Goal: Transaction & Acquisition: Purchase product/service

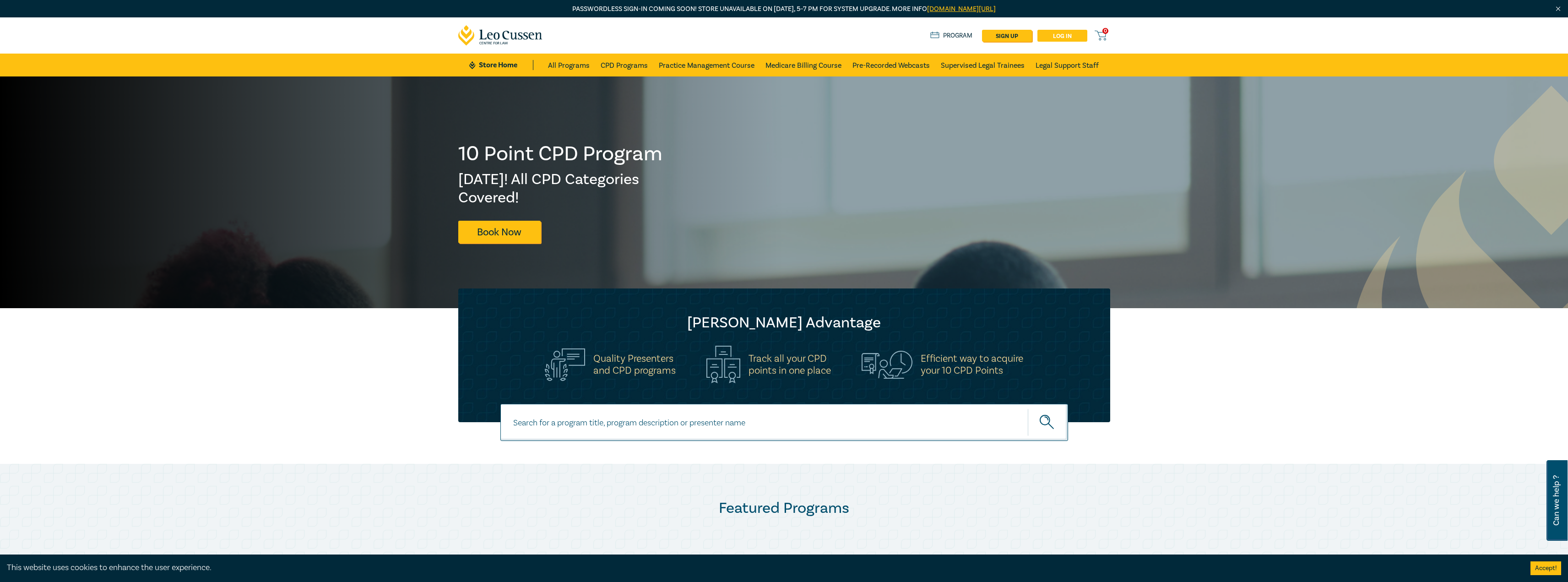
click at [1054, 34] on link "Log in" at bounding box center [1062, 35] width 50 height 11
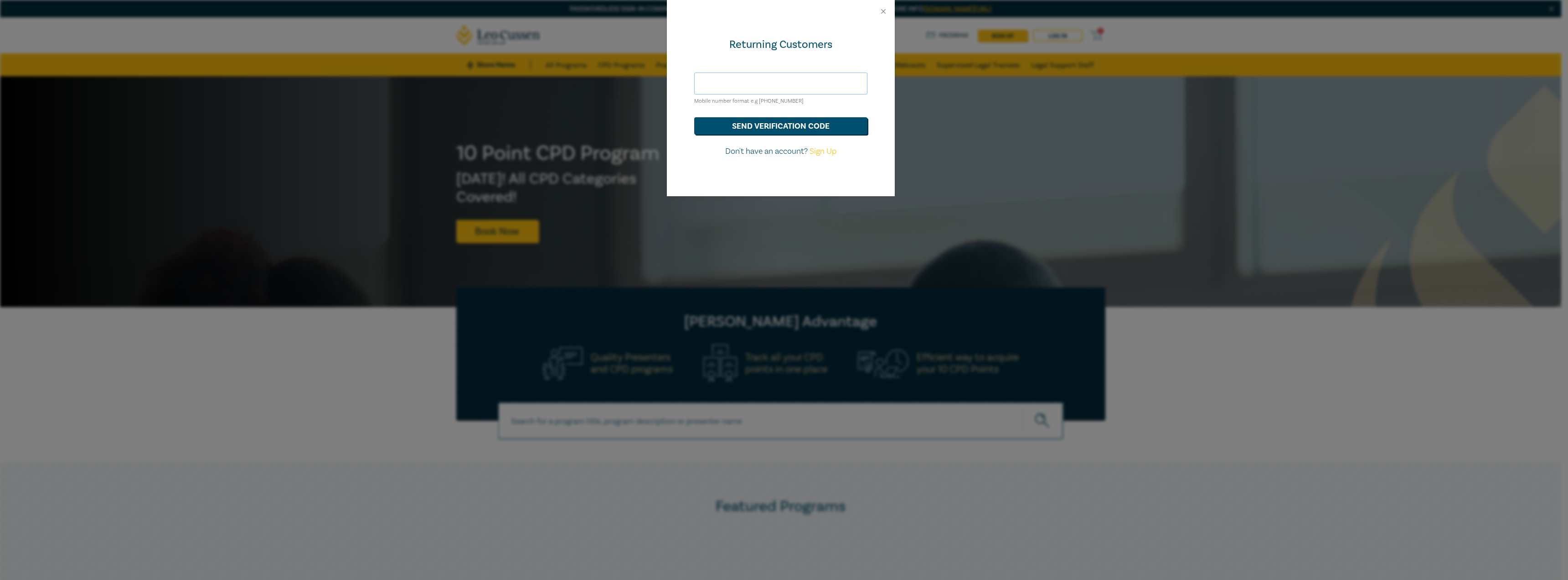
click at [752, 80] on input "text" at bounding box center [781, 83] width 174 height 22
type input "cmorisetty@hotmail.com"
click at [767, 122] on button "send verification code" at bounding box center [781, 125] width 174 height 17
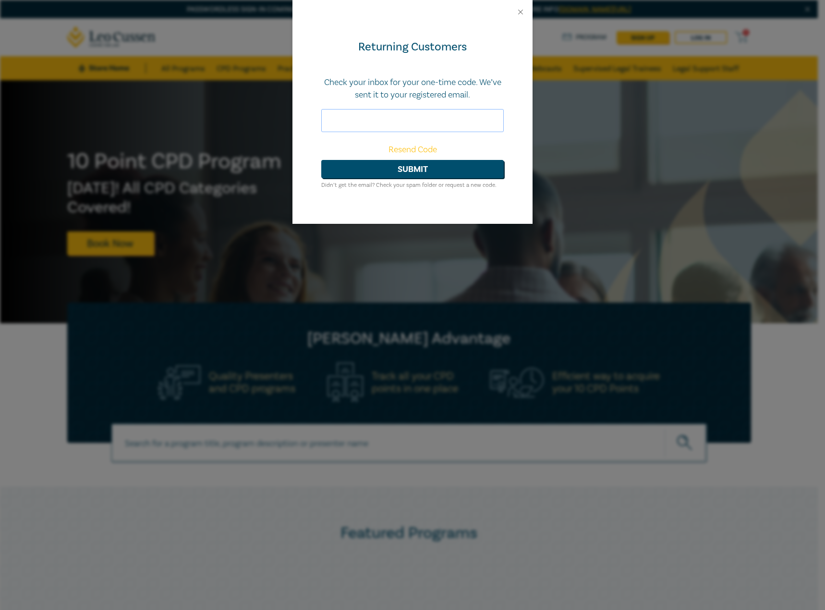
click at [368, 122] on input "text" at bounding box center [412, 120] width 183 height 23
click at [366, 113] on input "text" at bounding box center [412, 120] width 183 height 23
type input "9"
type input "667339"
click at [321, 160] on button "Submit" at bounding box center [412, 169] width 183 height 18
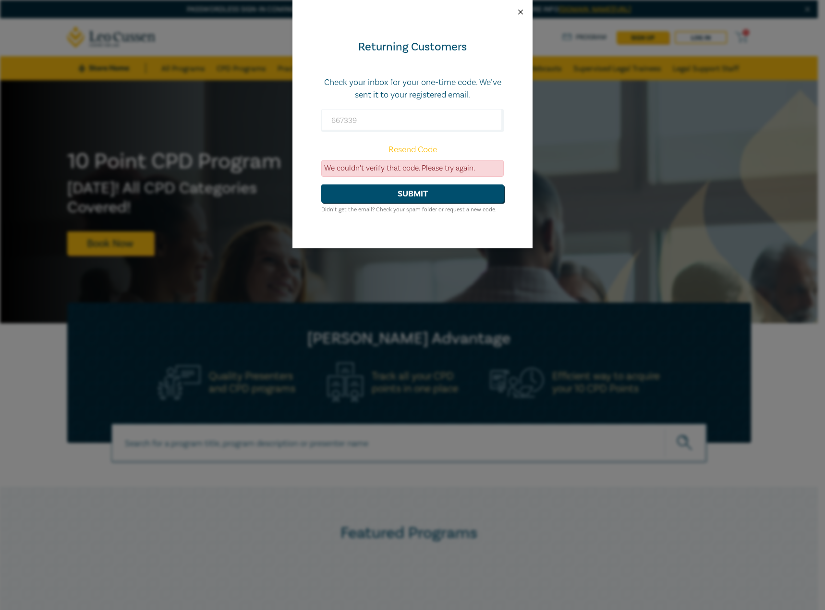
click at [522, 11] on button "Close" at bounding box center [520, 12] width 9 height 9
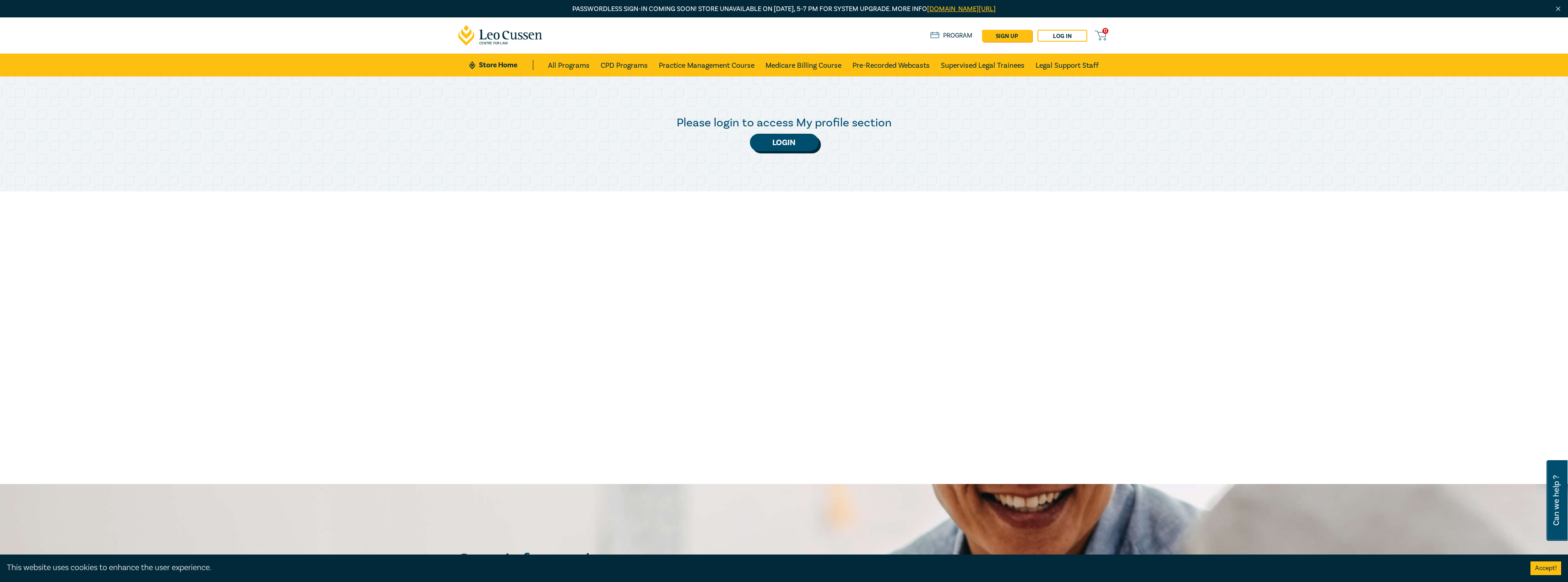
click at [796, 143] on link "Login" at bounding box center [784, 142] width 69 height 17
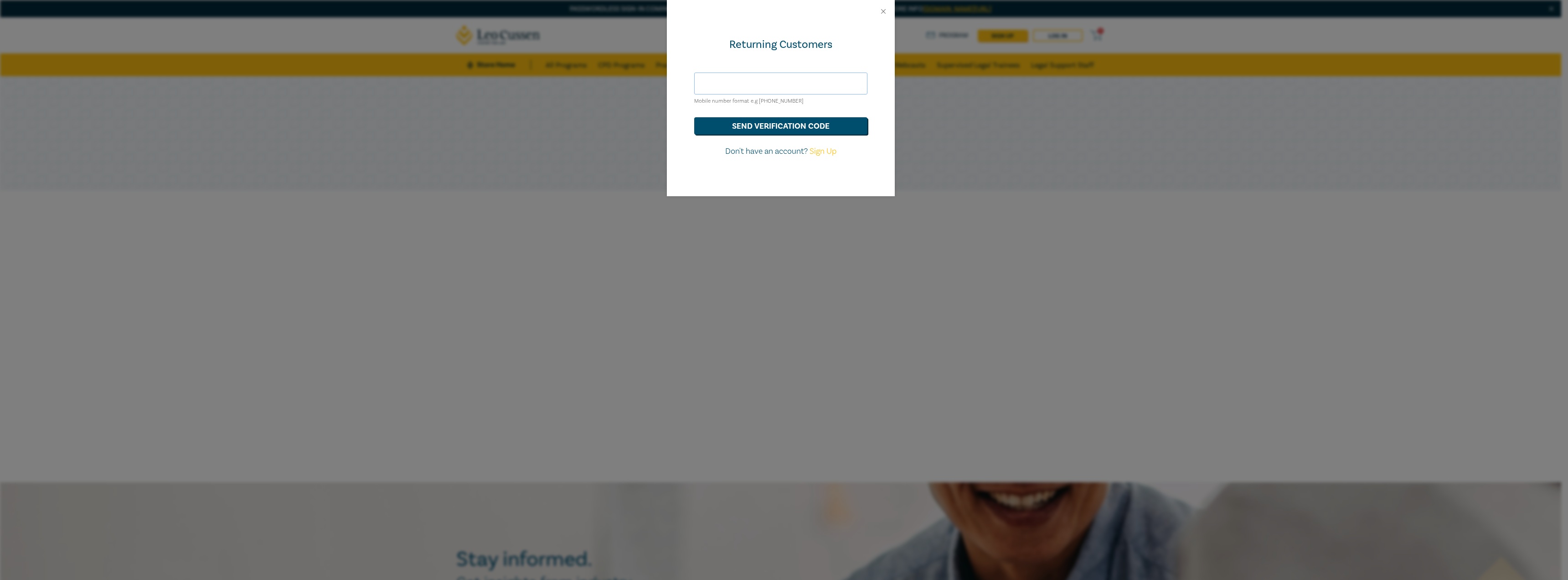
click at [774, 85] on input "text" at bounding box center [781, 83] width 174 height 22
click at [774, 76] on input "text" at bounding box center [781, 83] width 174 height 22
drag, startPoint x: 746, startPoint y: 82, endPoint x: 763, endPoint y: 83, distance: 17.0
click at [763, 83] on input "cmorisetty@gmail.com" at bounding box center [781, 83] width 174 height 22
type input "cmorisetty@hotmail.com"
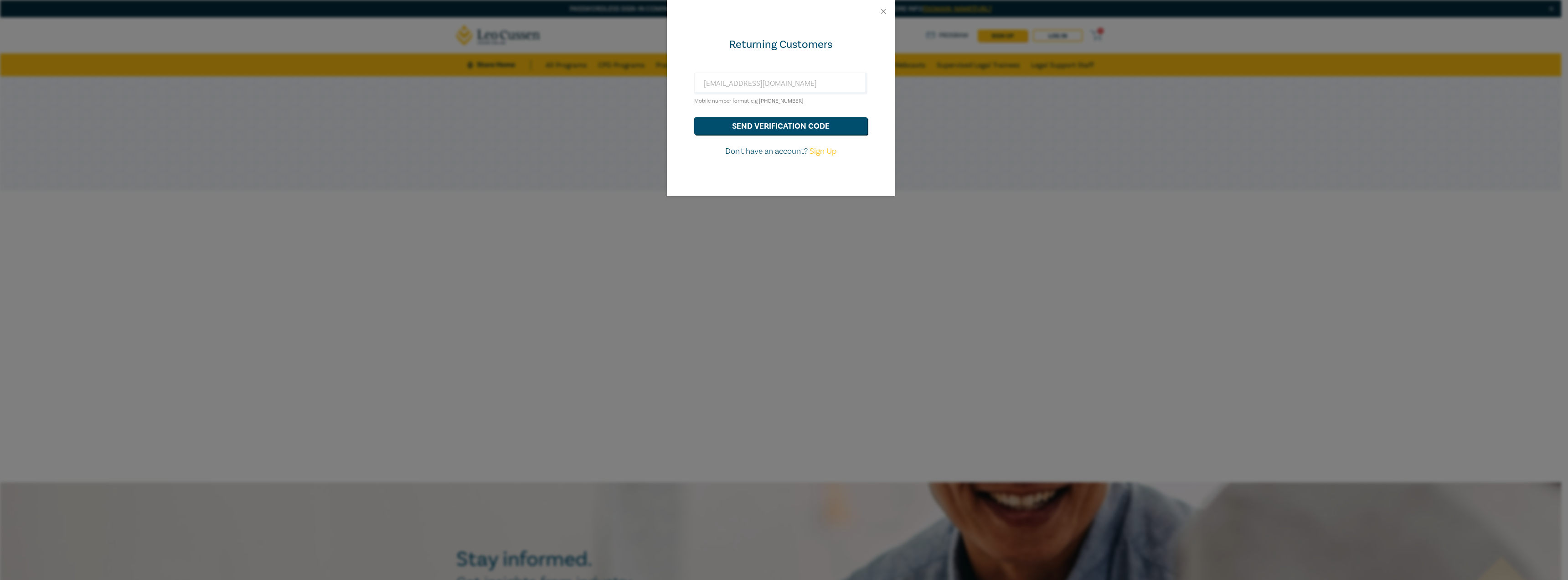
click at [812, 58] on div "Returning Customers cmorisetty@hotmail.com Mobile number format e.g +61 0000000…" at bounding box center [781, 109] width 228 height 174
click at [783, 126] on button "send verification code" at bounding box center [781, 125] width 174 height 17
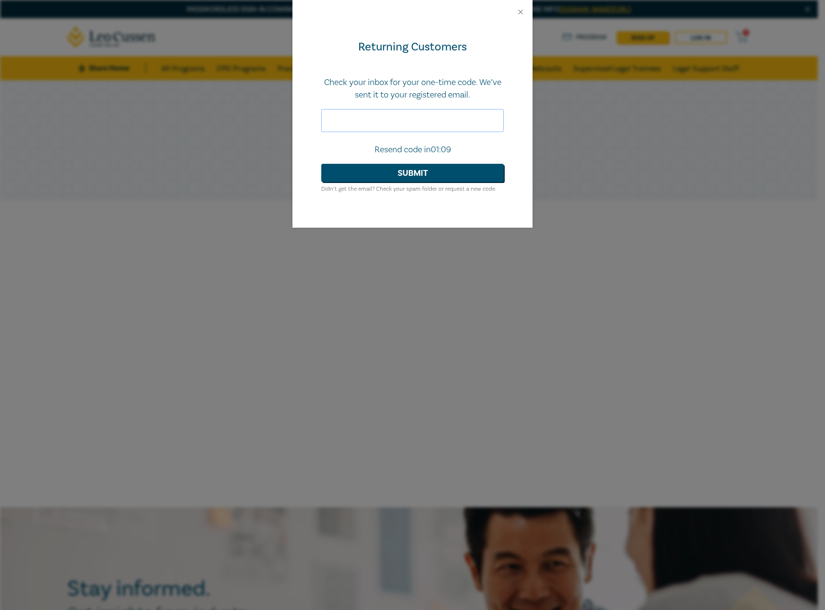
click at [368, 114] on input "text" at bounding box center [412, 120] width 183 height 23
type input "667339"
click at [413, 171] on button "Submit" at bounding box center [412, 173] width 183 height 18
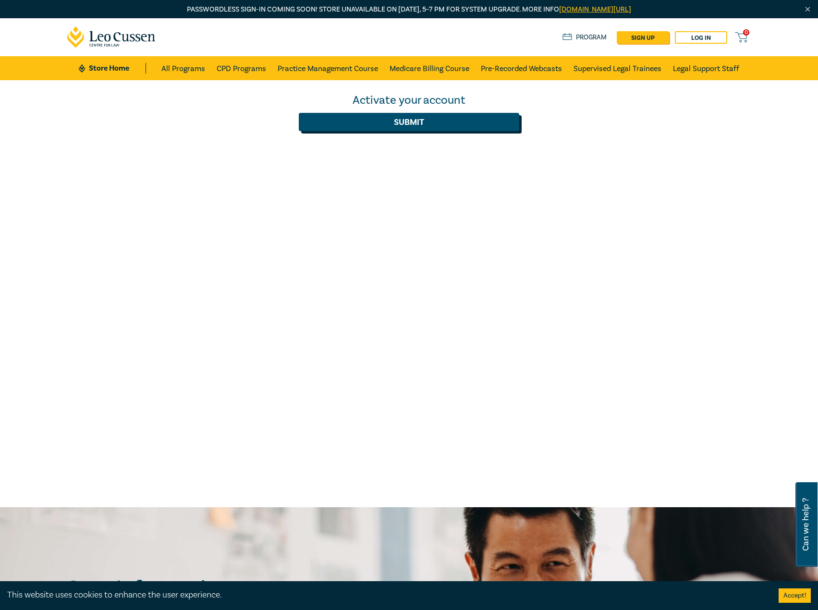
click at [416, 127] on button "Submit" at bounding box center [409, 122] width 221 height 18
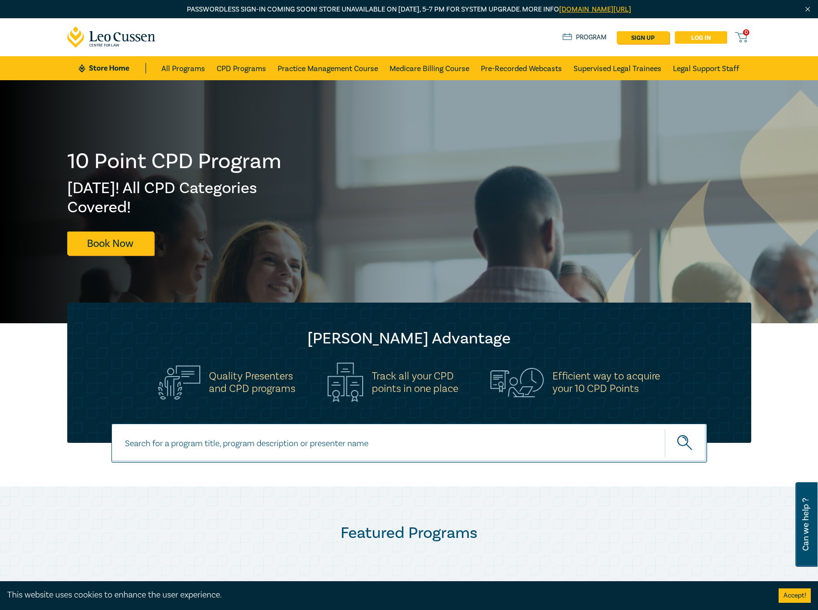
click at [697, 41] on link "Log in" at bounding box center [701, 37] width 52 height 12
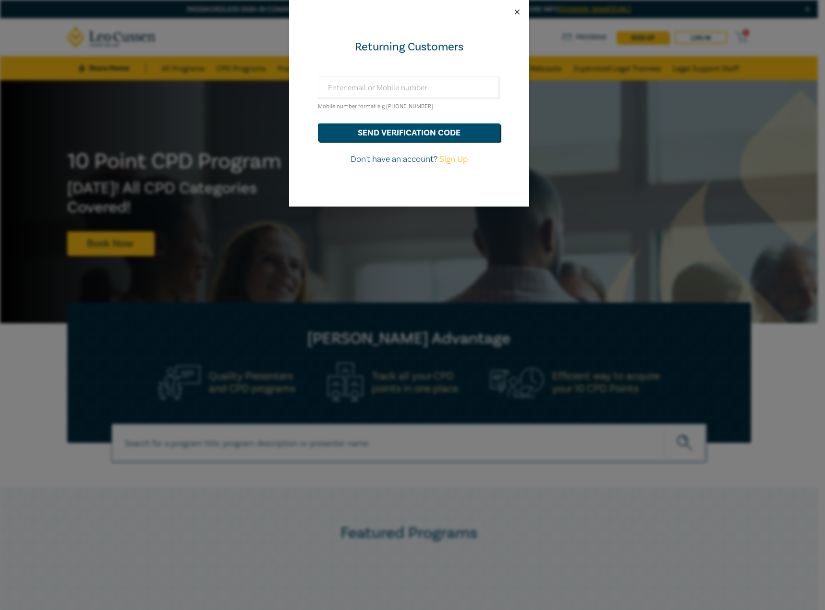
click at [516, 12] on button "Close" at bounding box center [517, 12] width 9 height 9
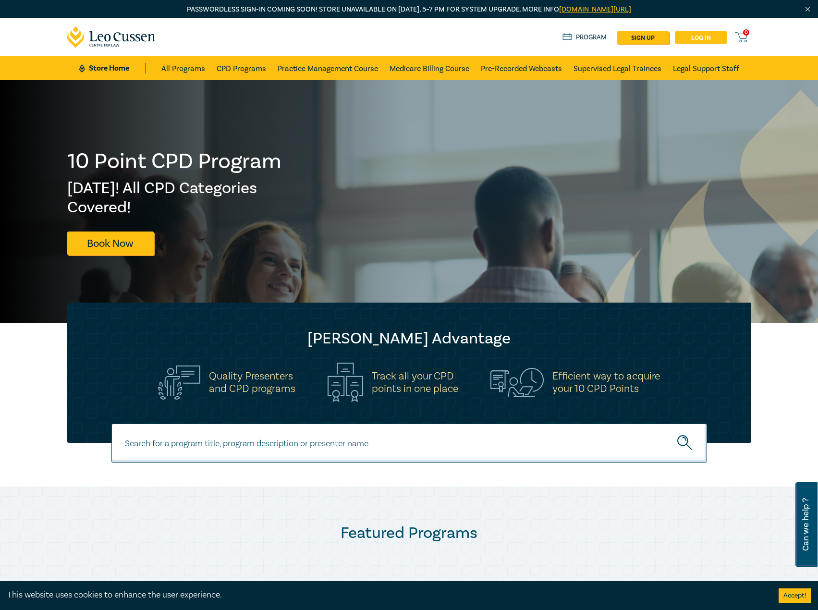
click at [703, 40] on link "Log in" at bounding box center [701, 37] width 52 height 12
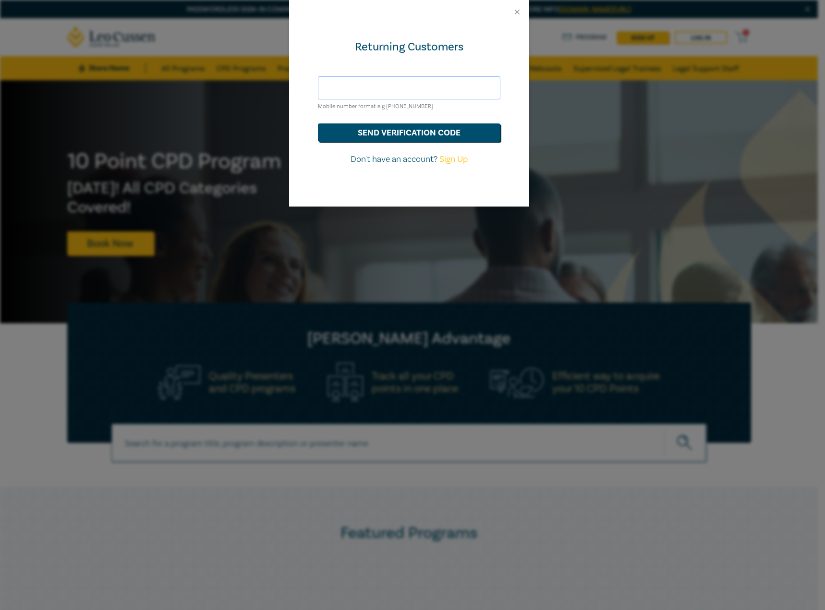
click at [349, 90] on input "text" at bounding box center [409, 87] width 183 height 23
type input "cmorisetty@leocussen.edu.au"
click at [403, 134] on button "send verification code" at bounding box center [409, 132] width 183 height 18
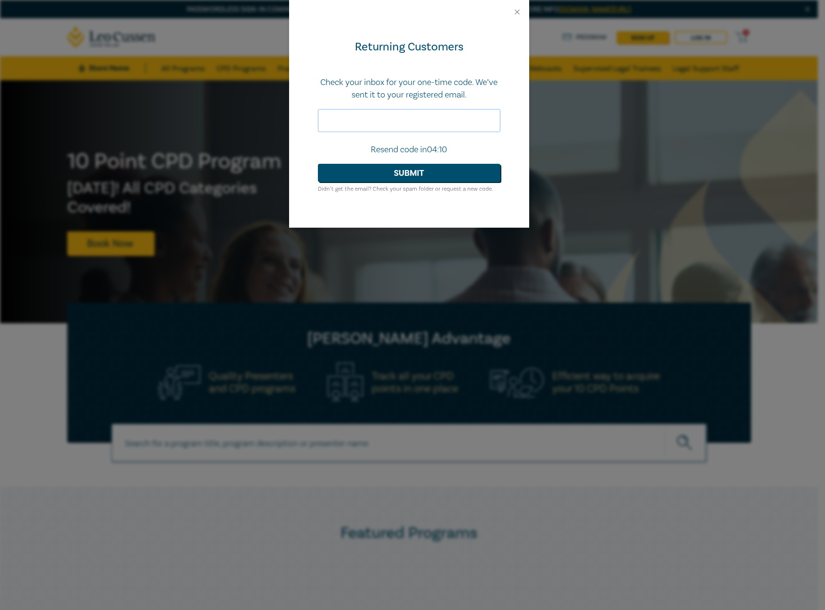
click at [381, 111] on input "text" at bounding box center [409, 120] width 183 height 23
type input "888162"
click at [415, 172] on button "Submit" at bounding box center [409, 173] width 183 height 18
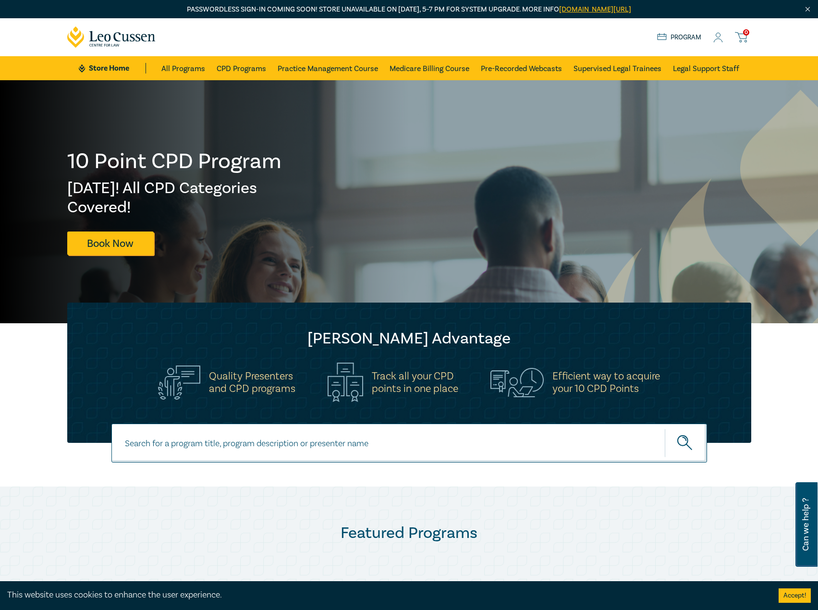
click at [716, 34] on icon at bounding box center [718, 38] width 10 height 10
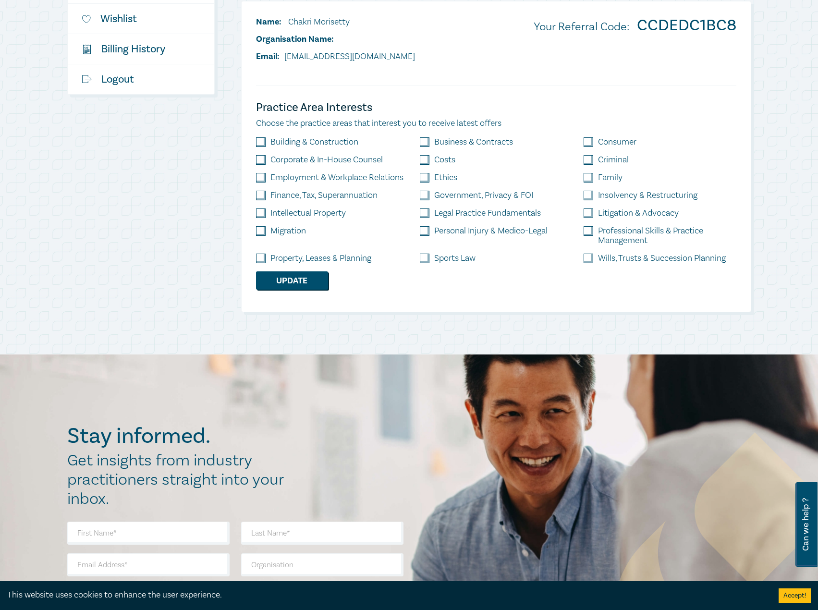
scroll to position [144, 0]
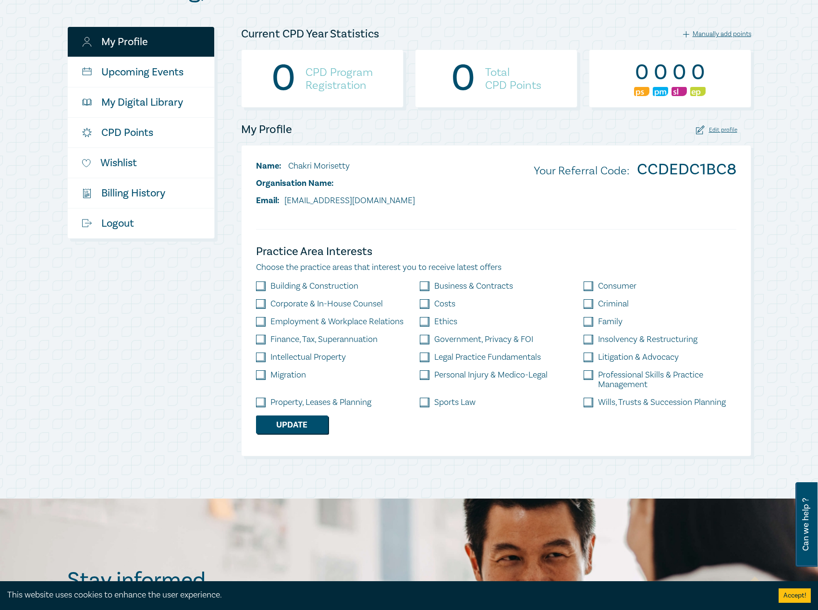
click at [207, 356] on div "My Profile Upcoming Events My Digital Library CPD Points Wishlist $ Billing His…" at bounding box center [148, 241] width 174 height 430
click at [128, 194] on link "$ Billing History" at bounding box center [141, 193] width 147 height 30
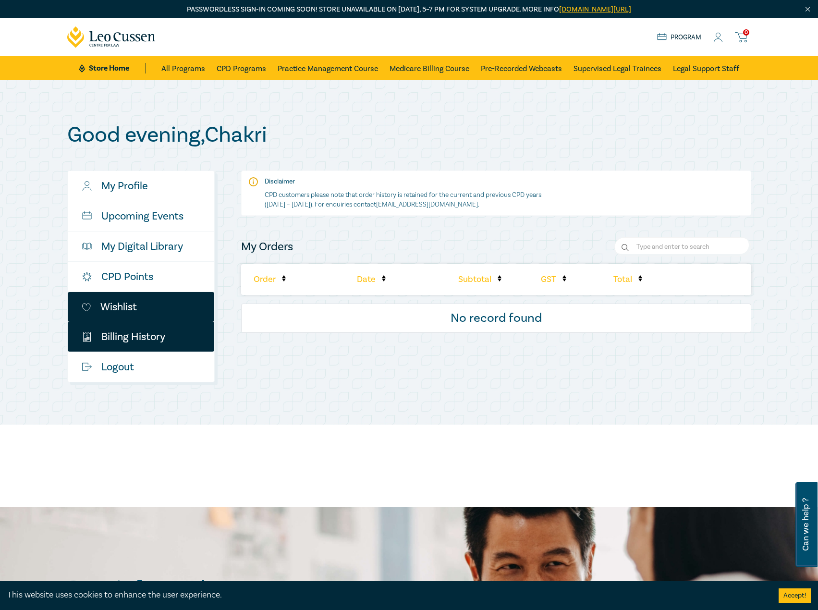
click at [130, 303] on link "Wishlist" at bounding box center [141, 307] width 147 height 30
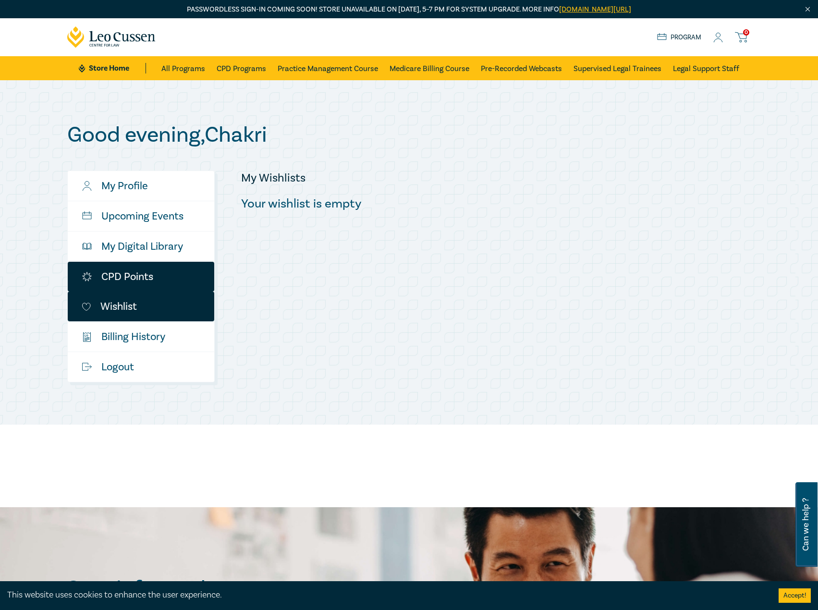
click at [116, 275] on link "CPD Points" at bounding box center [141, 277] width 147 height 30
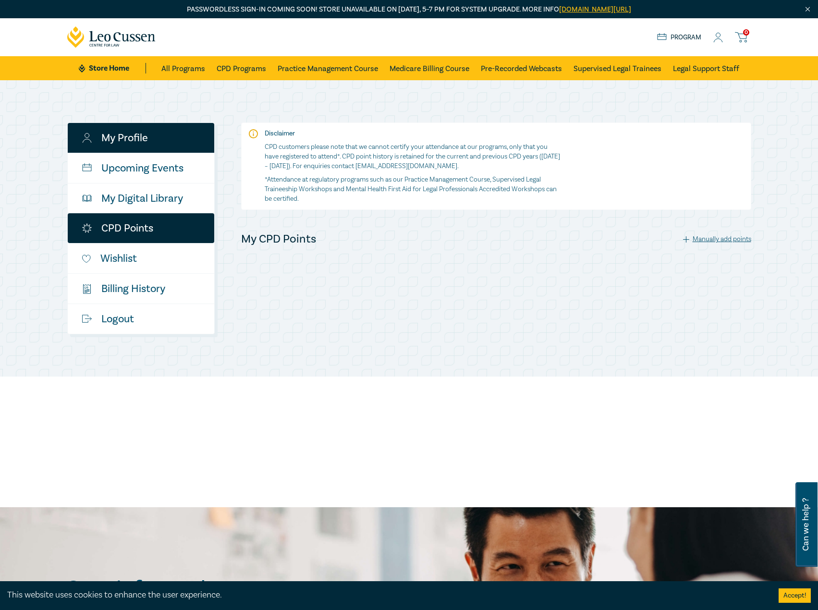
click at [117, 139] on link "My Profile" at bounding box center [141, 138] width 147 height 30
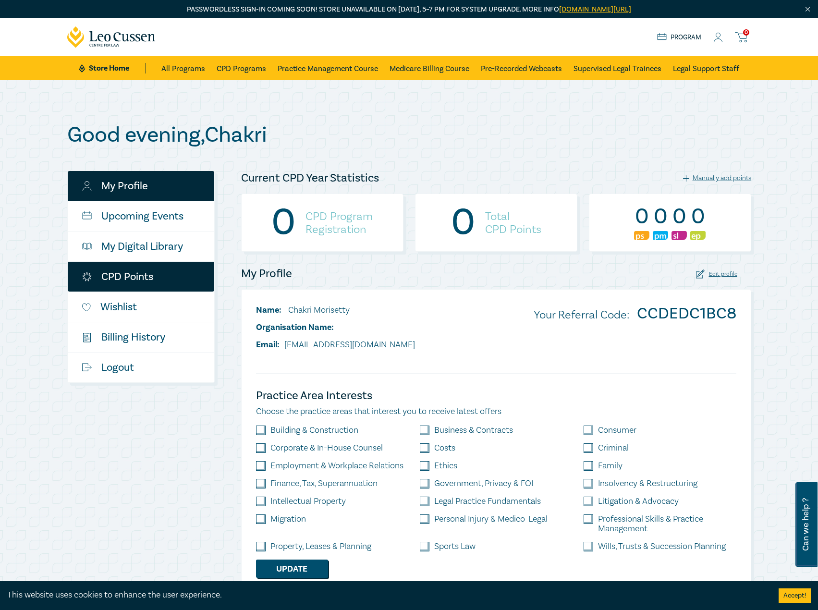
click at [112, 278] on link "CPD Points" at bounding box center [141, 277] width 147 height 30
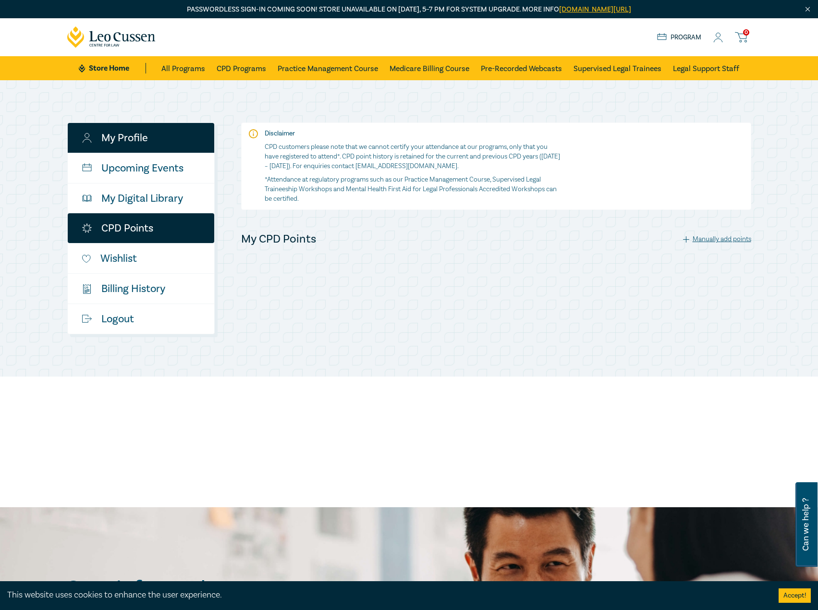
click at [127, 135] on link "My Profile" at bounding box center [141, 138] width 147 height 30
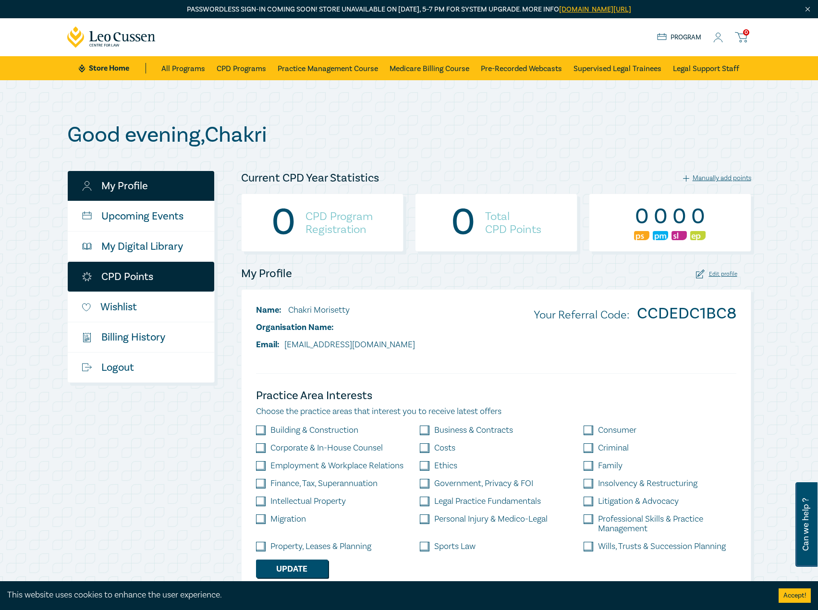
click at [133, 284] on link "CPD Points" at bounding box center [141, 277] width 147 height 30
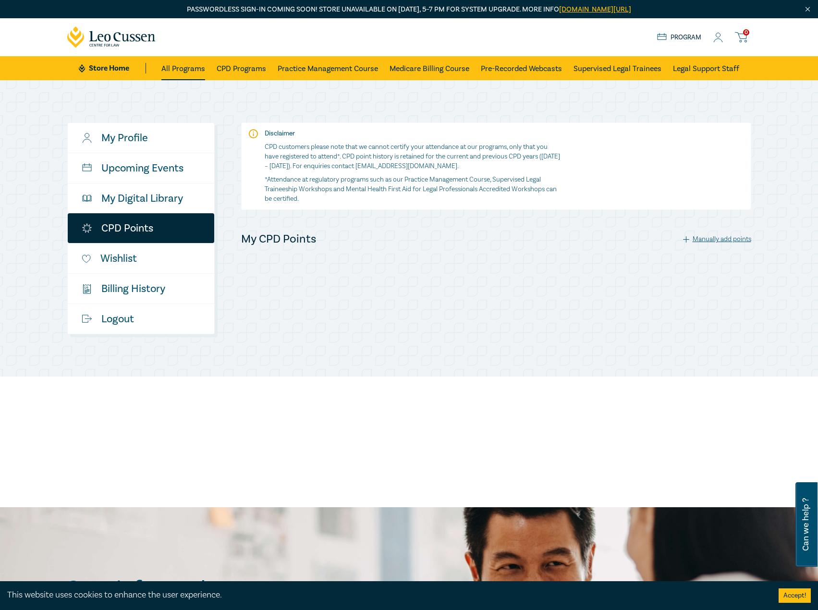
click at [205, 63] on li "All Programs" at bounding box center [185, 68] width 49 height 24
click at [191, 73] on link "All Programs" at bounding box center [183, 68] width 44 height 24
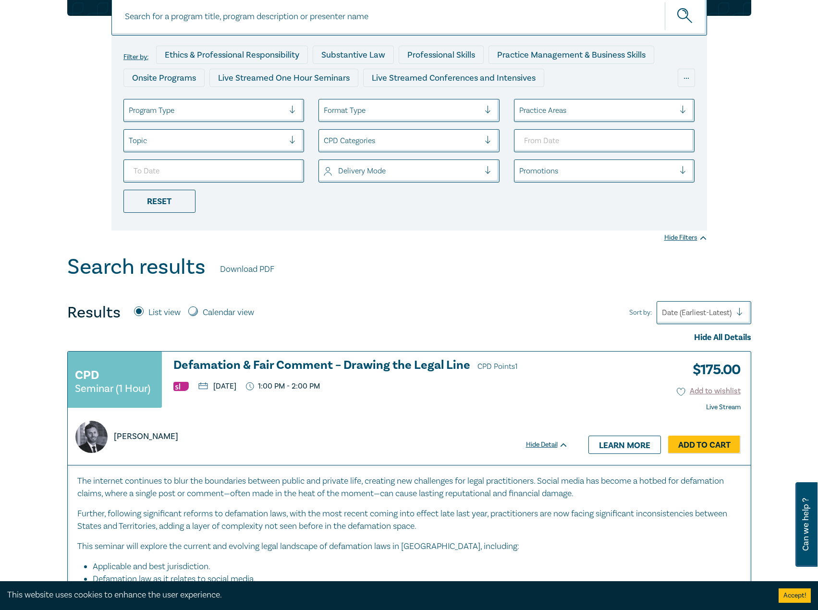
scroll to position [144, 0]
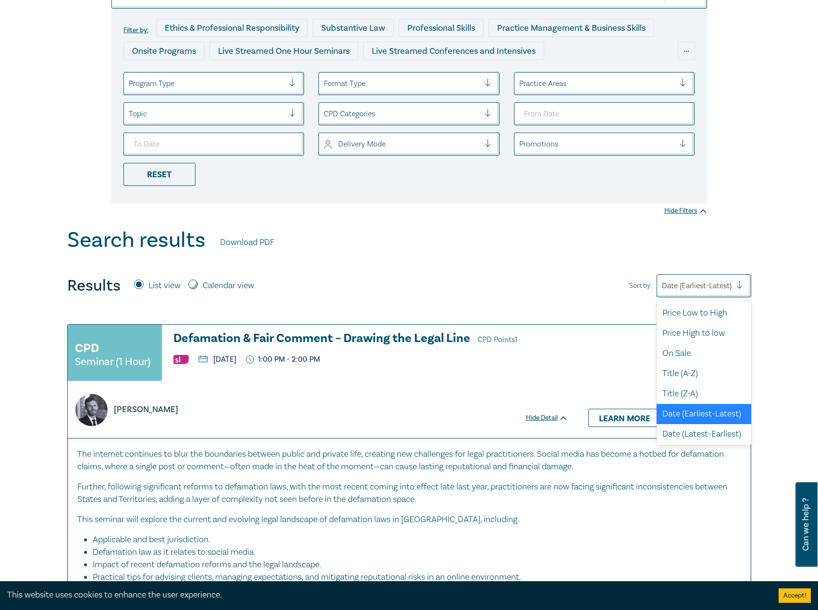
click at [704, 277] on div "Date (Earliest-Latest)" at bounding box center [704, 285] width 95 height 23
click at [684, 425] on div "Date (Latest-Earliest)" at bounding box center [704, 434] width 95 height 20
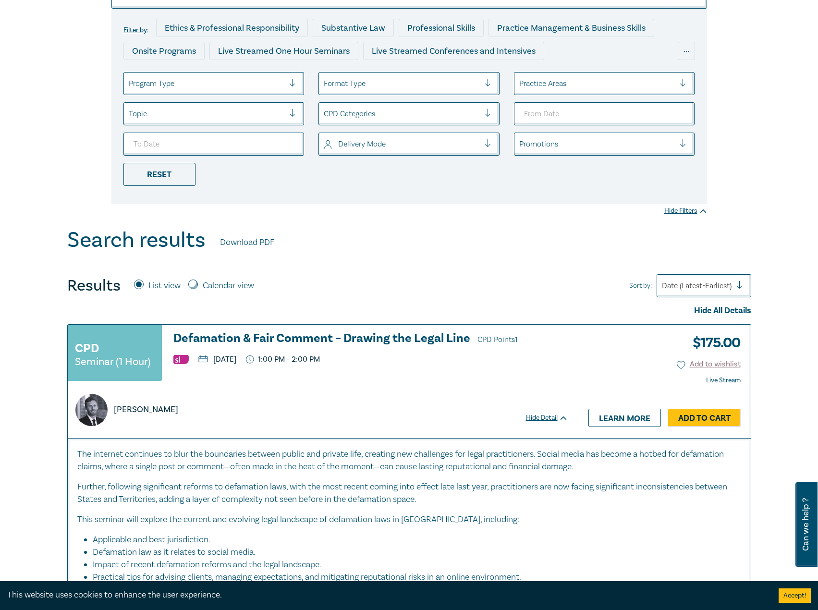
click at [709, 288] on div at bounding box center [697, 286] width 70 height 12
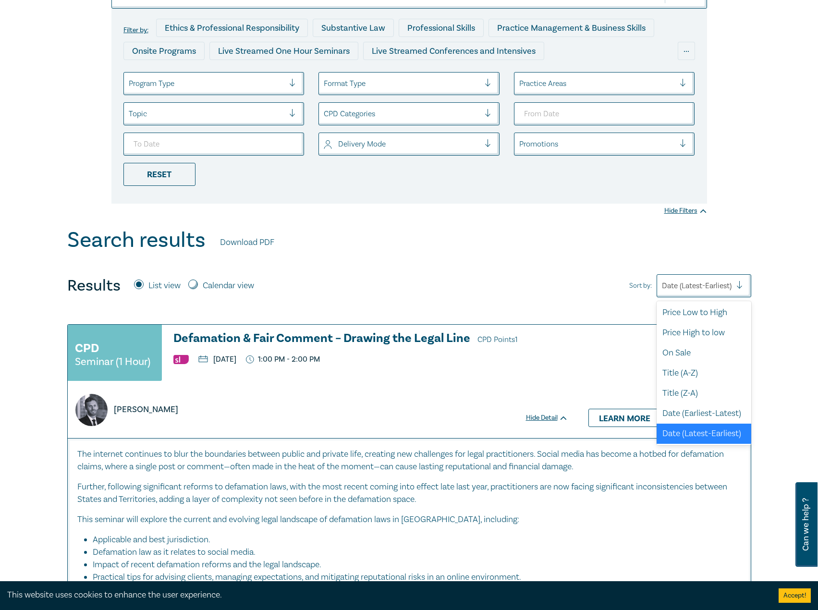
click at [690, 424] on div "Date (Latest-Earliest)" at bounding box center [704, 434] width 95 height 20
click at [721, 287] on div at bounding box center [697, 286] width 70 height 12
click at [676, 404] on div "Date (Earliest-Latest)" at bounding box center [704, 414] width 95 height 20
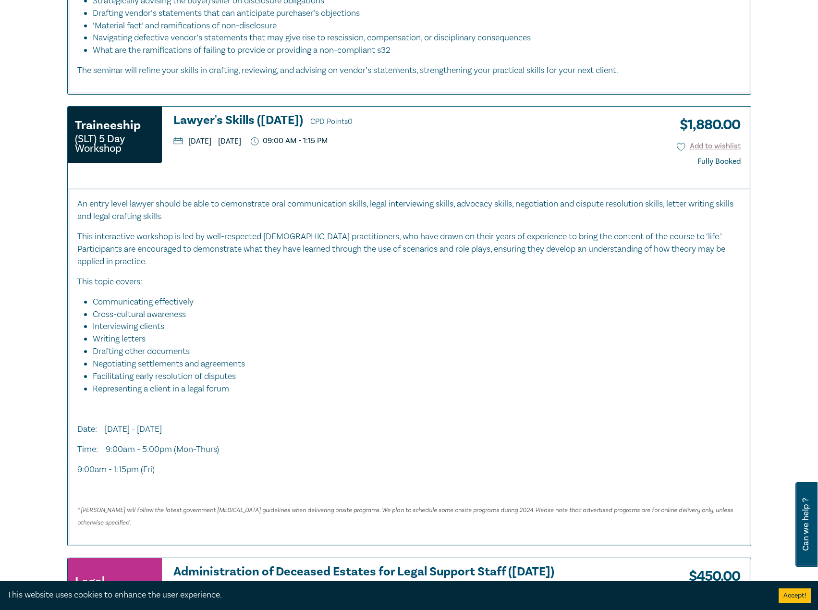
scroll to position [288, 0]
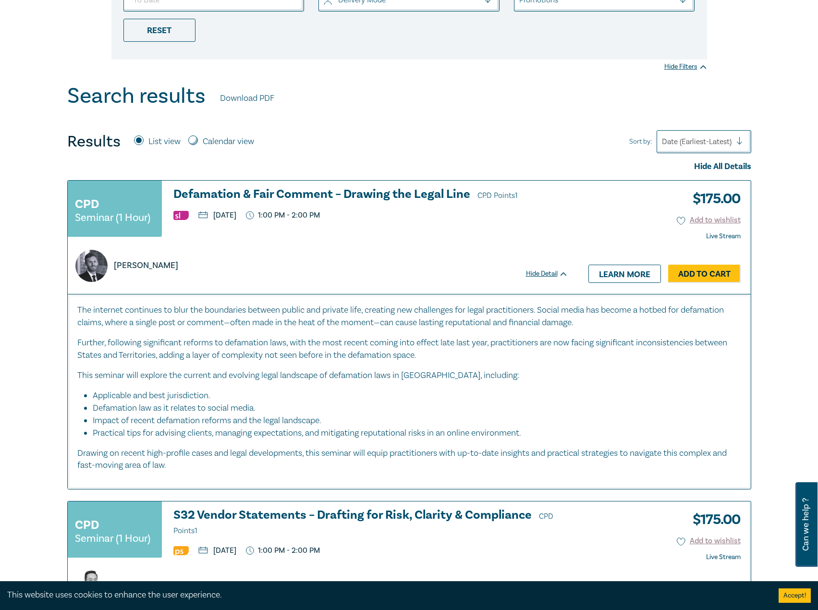
click at [706, 147] on div at bounding box center [697, 141] width 70 height 12
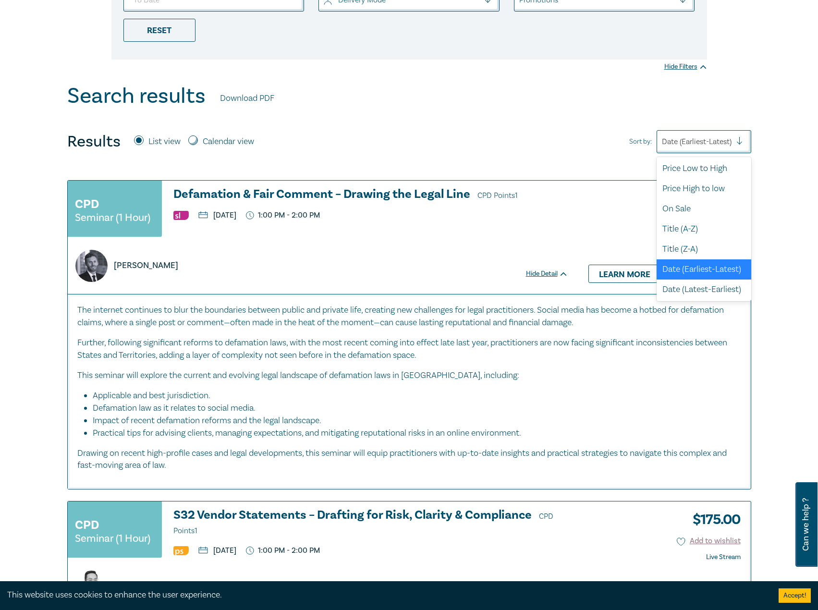
scroll to position [25, 0]
click at [688, 283] on div "Date (Latest-Earliest)" at bounding box center [704, 290] width 95 height 20
click at [717, 146] on div at bounding box center [697, 141] width 70 height 12
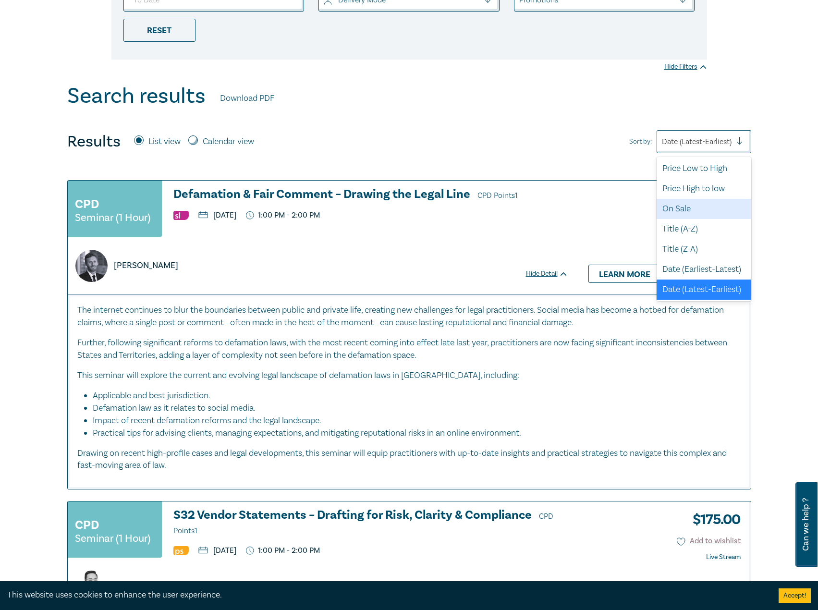
click at [696, 199] on div "On Sale" at bounding box center [704, 209] width 95 height 20
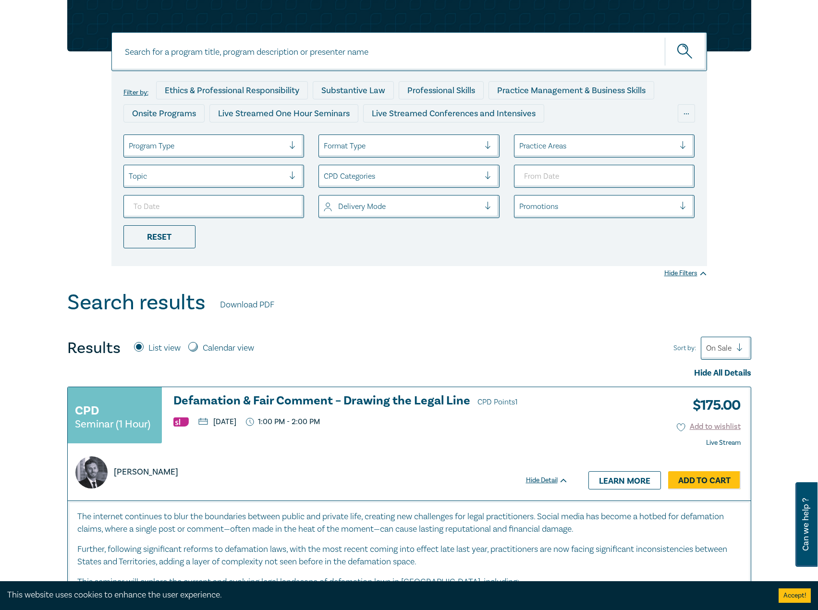
scroll to position [0, 0]
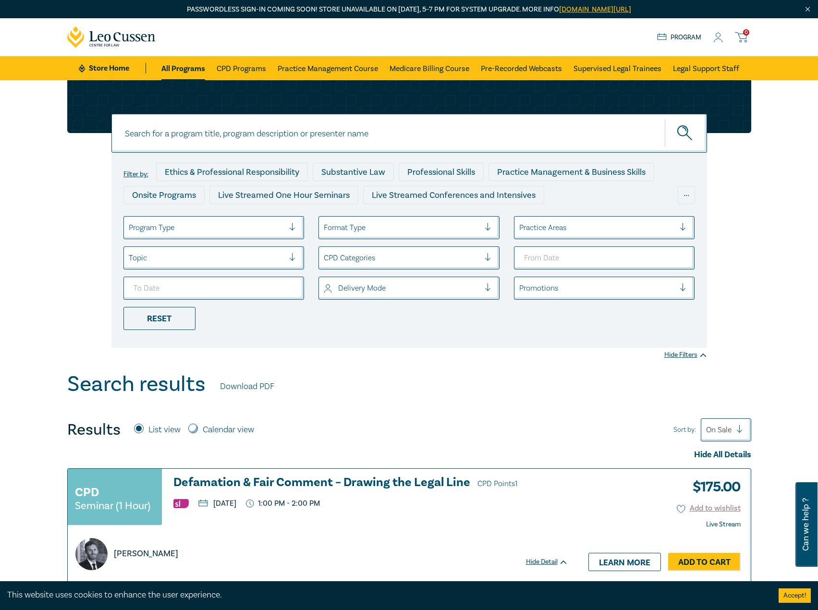
click at [728, 436] on div at bounding box center [718, 430] width 25 height 12
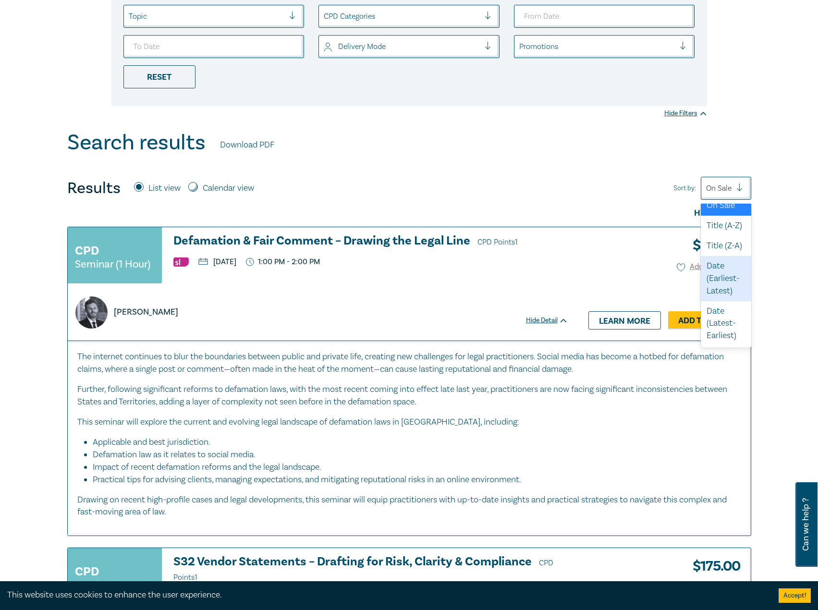
scroll to position [432, 0]
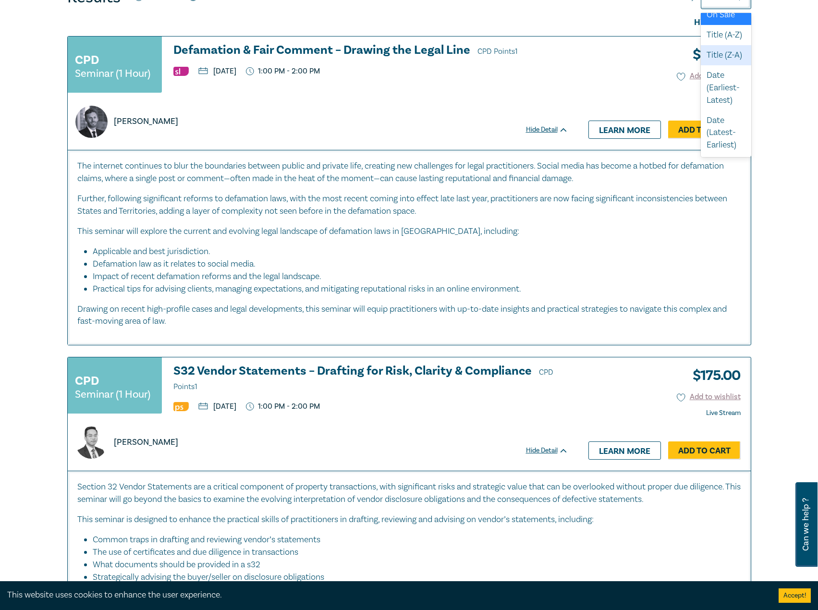
click at [709, 52] on div "Title (Z-A)" at bounding box center [726, 55] width 50 height 20
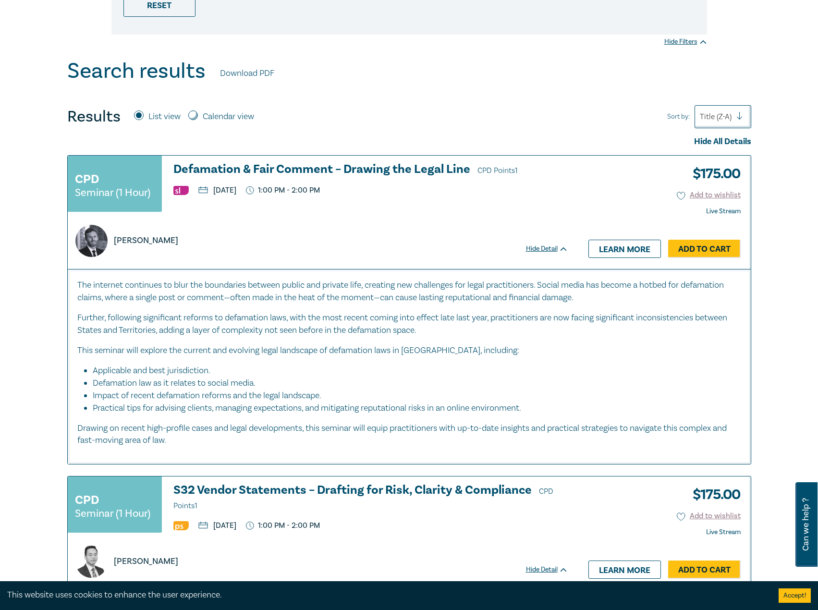
scroll to position [288, 0]
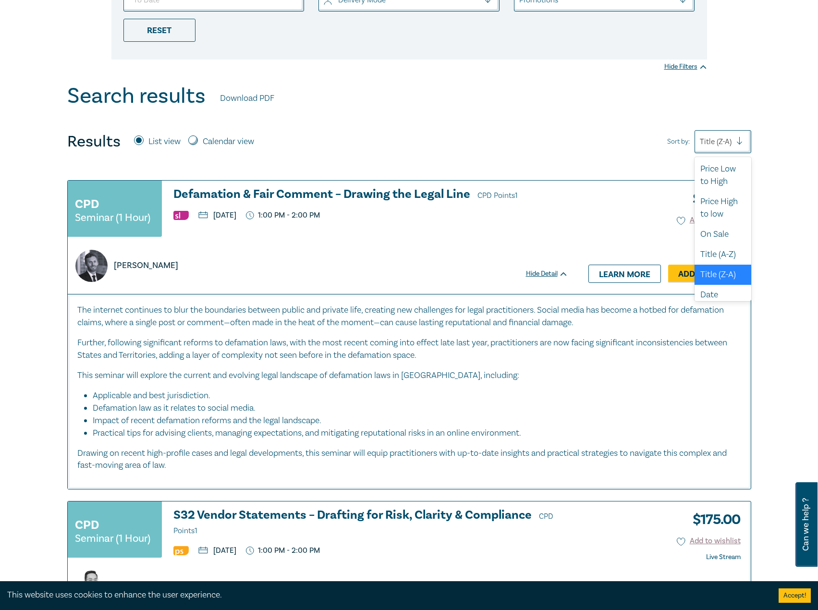
click at [730, 144] on div at bounding box center [716, 141] width 32 height 12
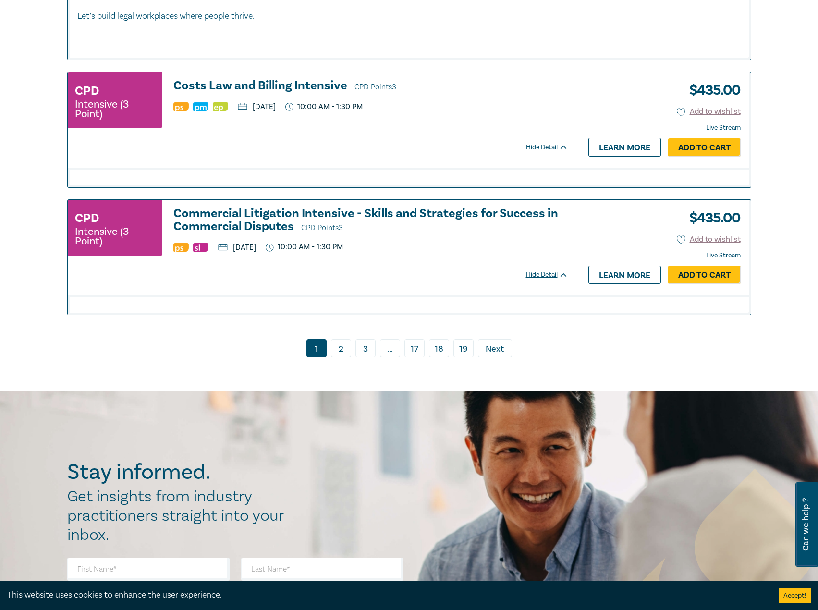
scroll to position [4184, 0]
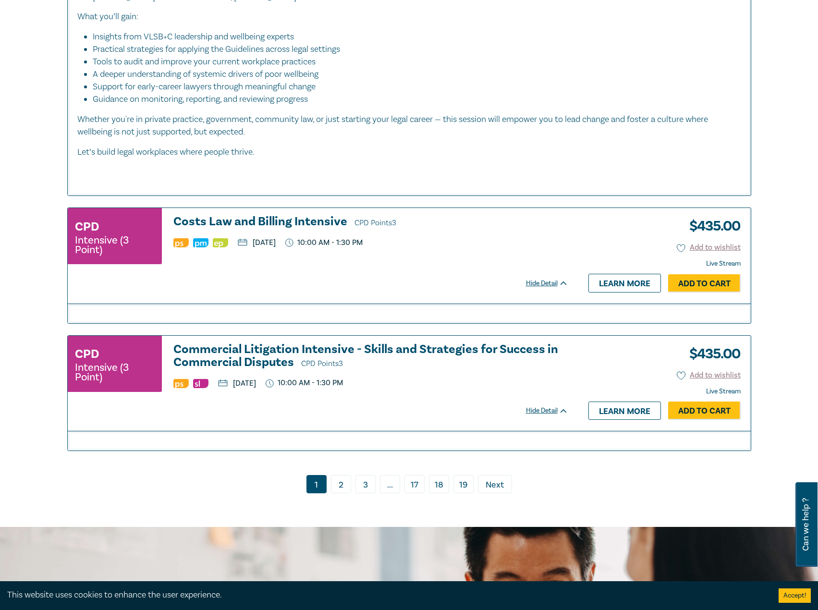
click at [458, 487] on link "19" at bounding box center [464, 484] width 20 height 18
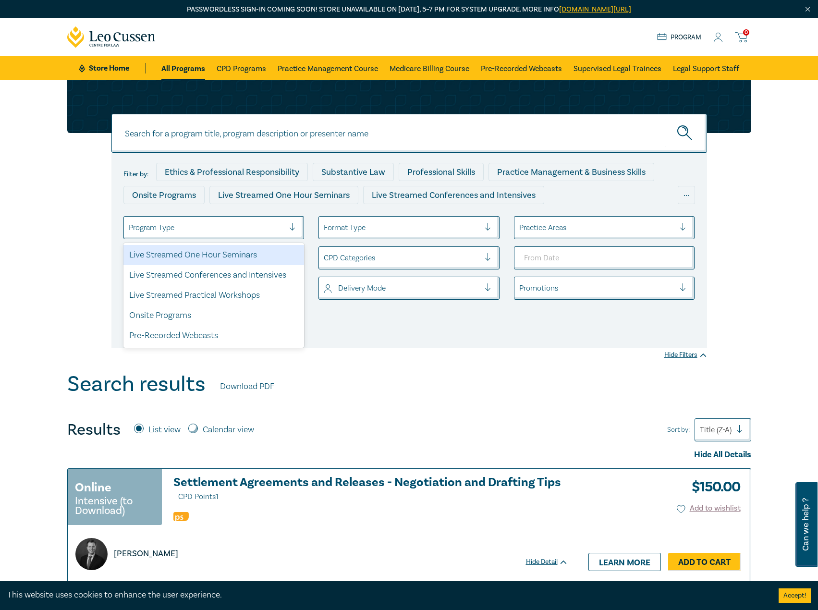
click at [220, 225] on div at bounding box center [207, 227] width 156 height 12
click at [181, 252] on div "Live Streamed One Hour Seminars" at bounding box center [213, 255] width 181 height 20
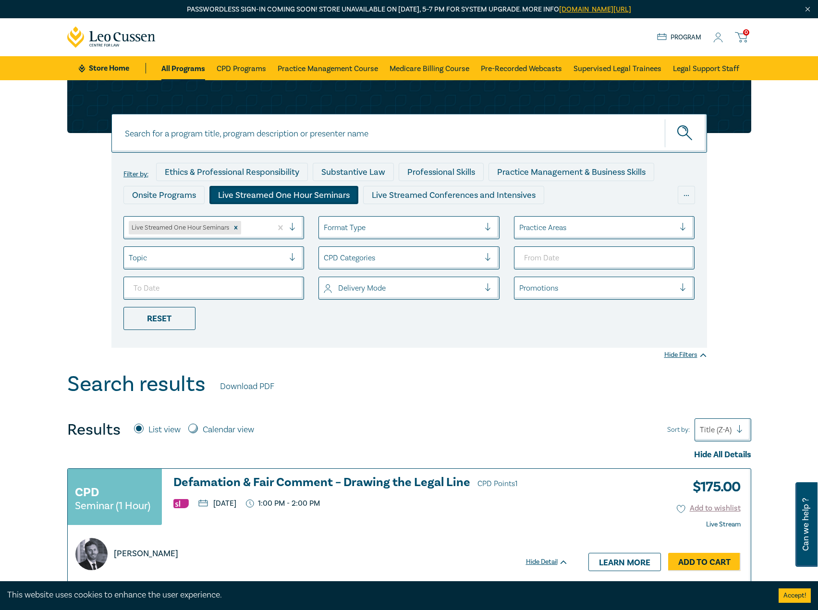
click at [738, 428] on div at bounding box center [744, 430] width 14 height 10
click at [729, 551] on div "Title (A-Z)" at bounding box center [723, 540] width 57 height 20
click at [708, 427] on div at bounding box center [716, 430] width 32 height 12
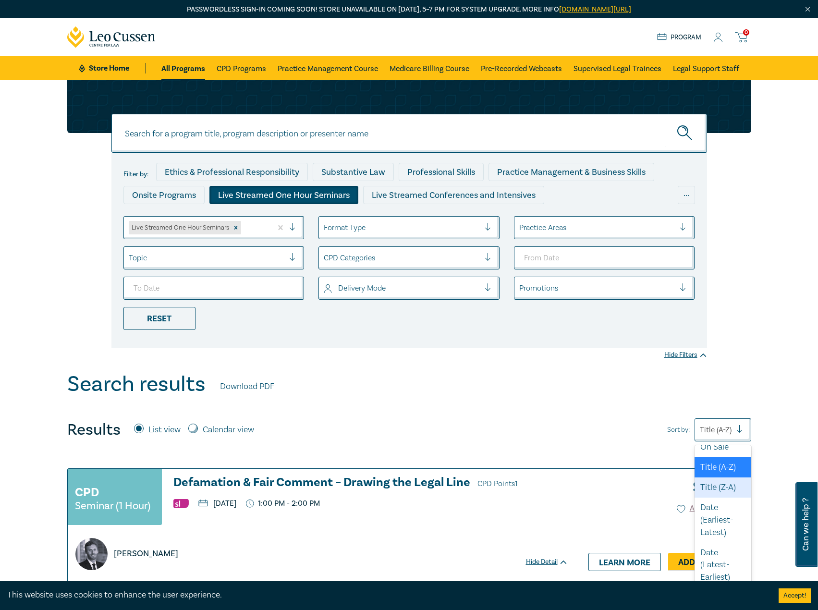
click at [716, 493] on div "Title (Z-A)" at bounding box center [723, 488] width 57 height 20
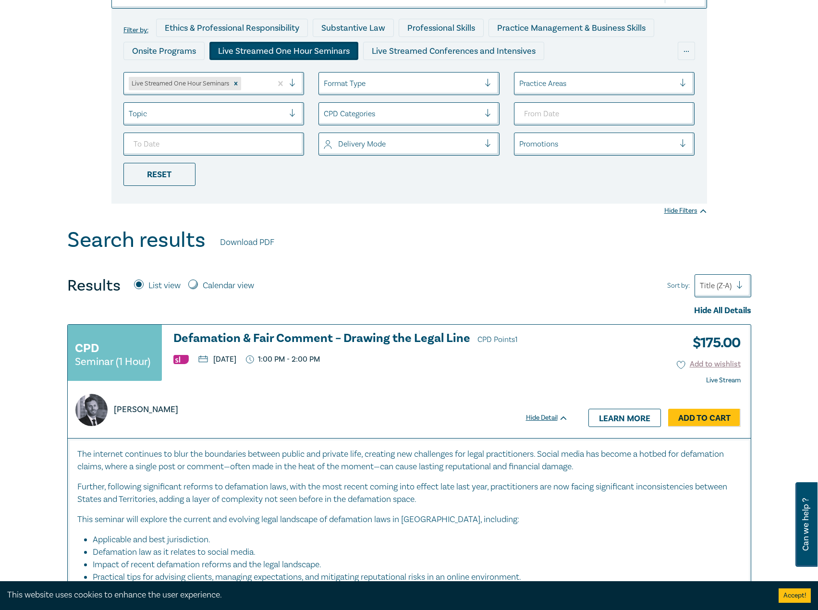
click at [561, 285] on div "Results List view Calendar view Sort by: Title (Z-A)" at bounding box center [409, 285] width 684 height 23
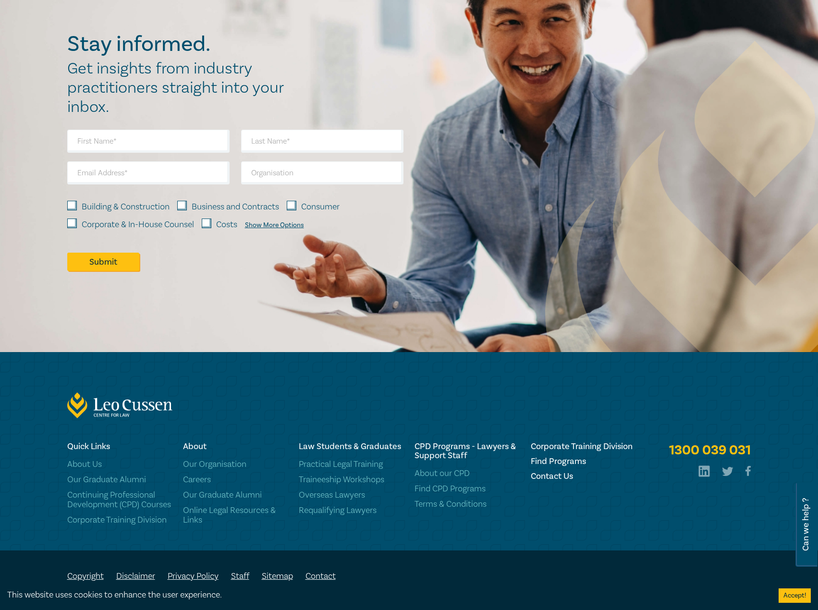
scroll to position [4512, 0]
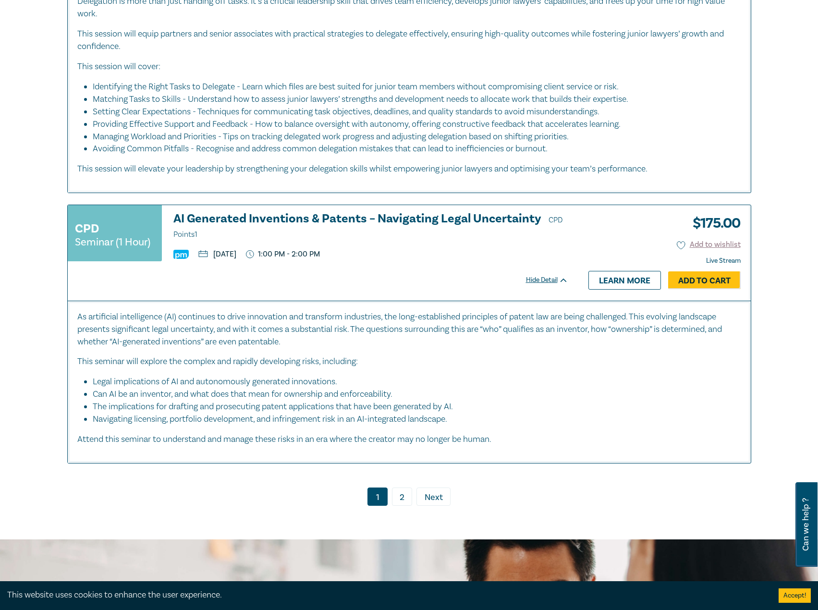
click at [404, 488] on link "2" at bounding box center [402, 497] width 20 height 18
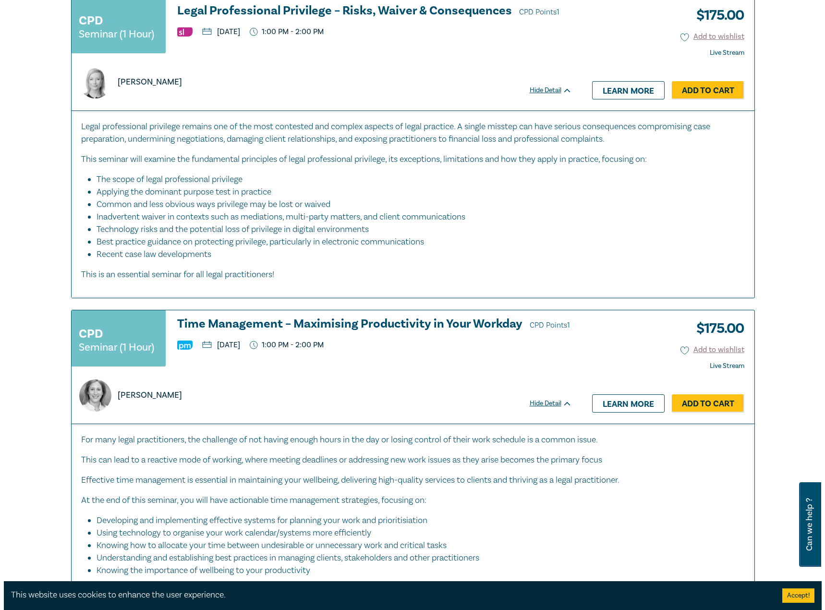
scroll to position [3472, 0]
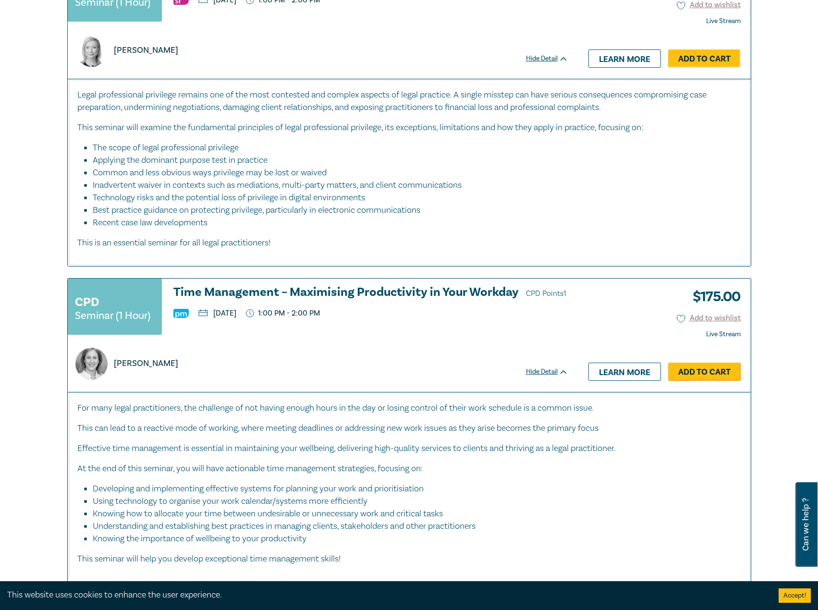
click at [693, 381] on link "Add to Cart" at bounding box center [704, 372] width 73 height 18
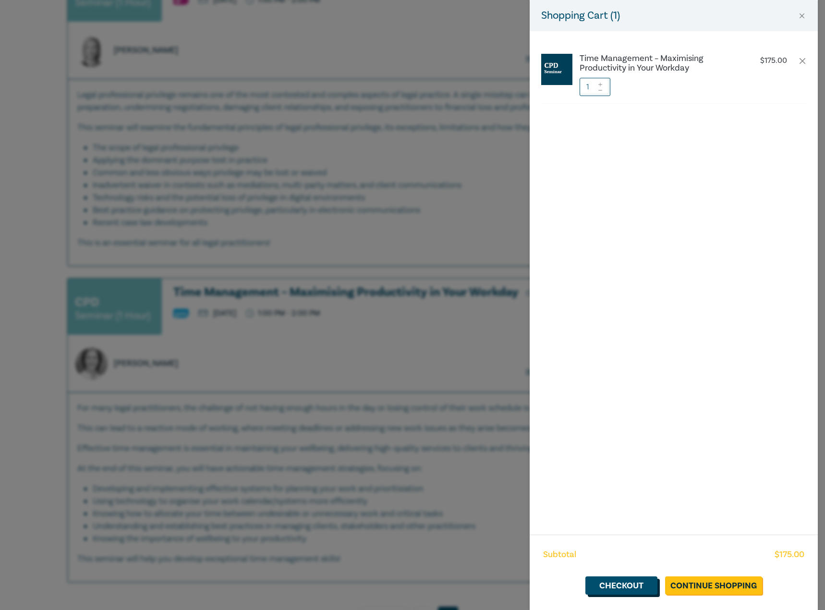
click at [606, 590] on link "Checkout" at bounding box center [622, 586] width 72 height 18
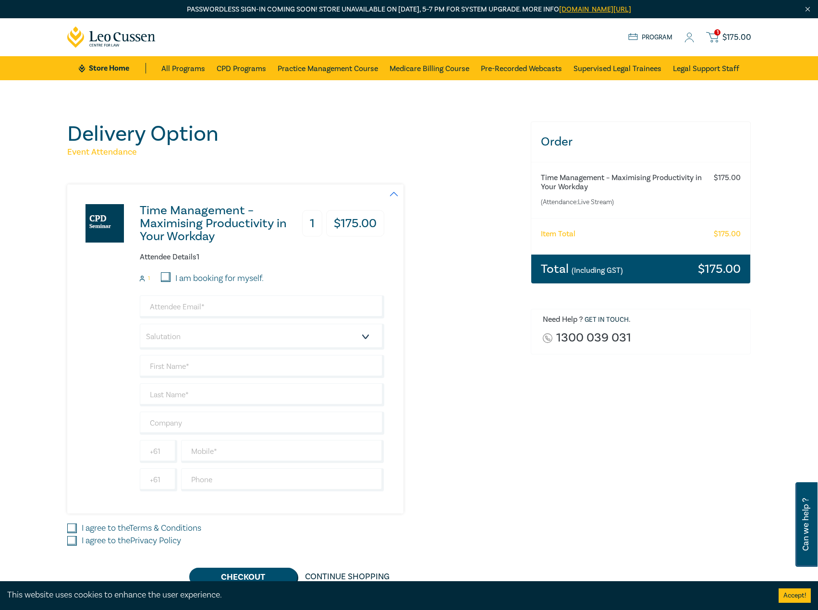
click at [163, 279] on input "I am booking for myself." at bounding box center [166, 277] width 10 height 10
checkbox input "true"
type input "cmorisetty@leocussen.edu.au"
type input "Chakri"
type input "Morisetty"
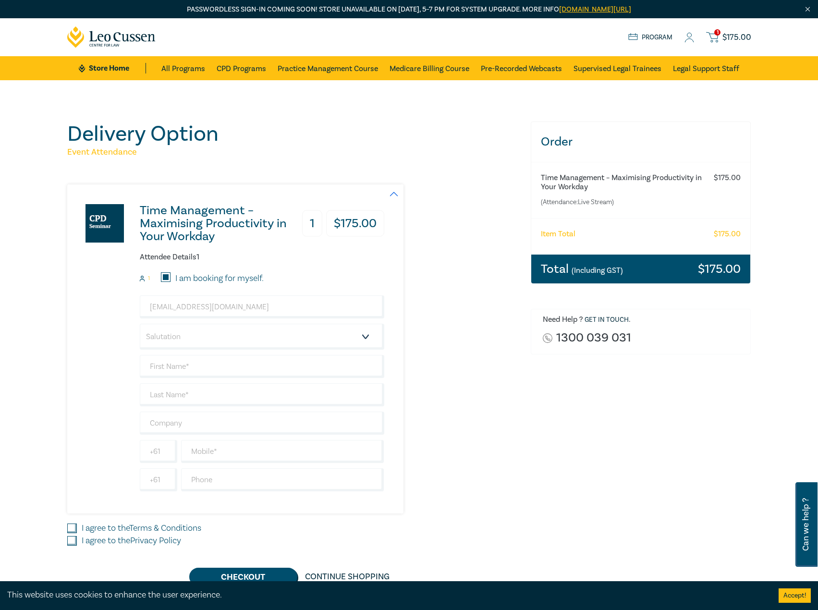
type input "433443965"
click at [73, 530] on input "I agree to the Terms & Conditions" at bounding box center [72, 529] width 10 height 10
checkbox input "true"
click at [70, 540] on input "I agree to the Privacy Policy" at bounding box center [72, 541] width 10 height 10
checkbox input "true"
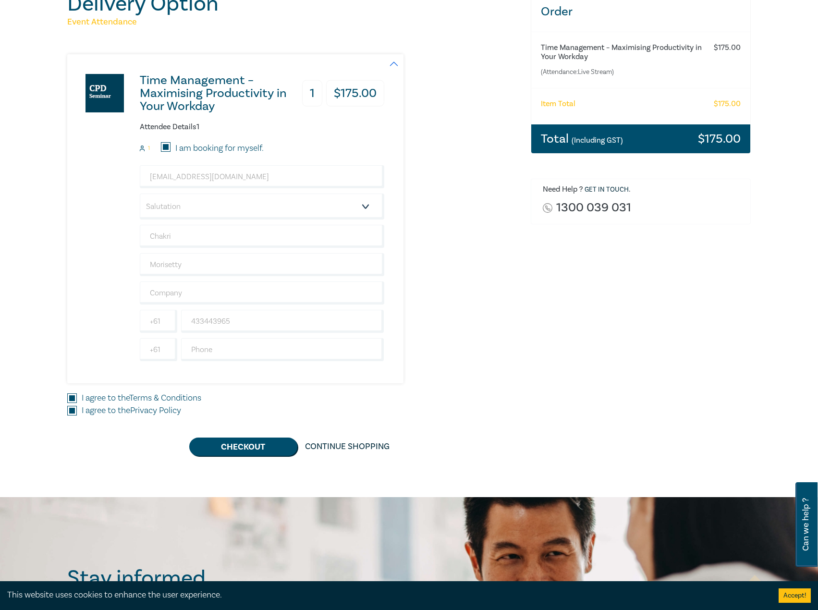
scroll to position [144, 0]
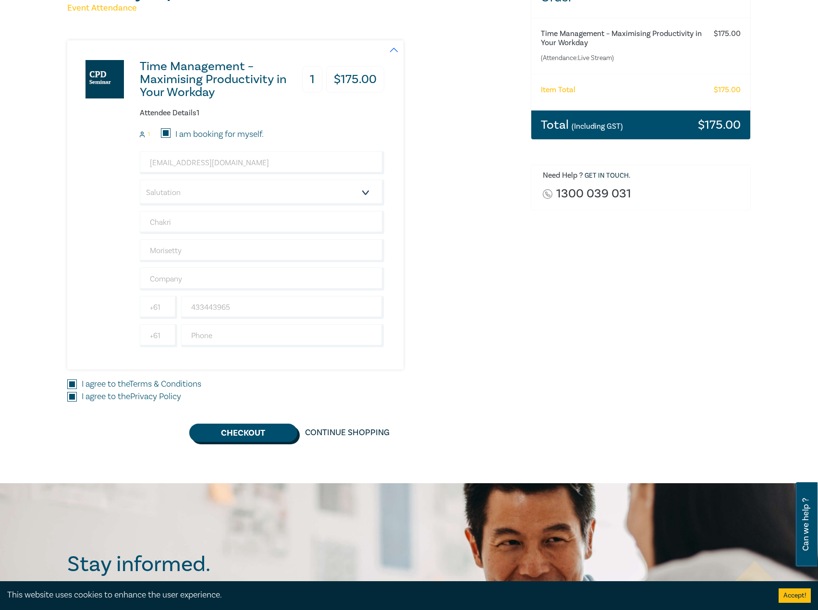
click at [253, 435] on button "Checkout" at bounding box center [243, 433] width 108 height 18
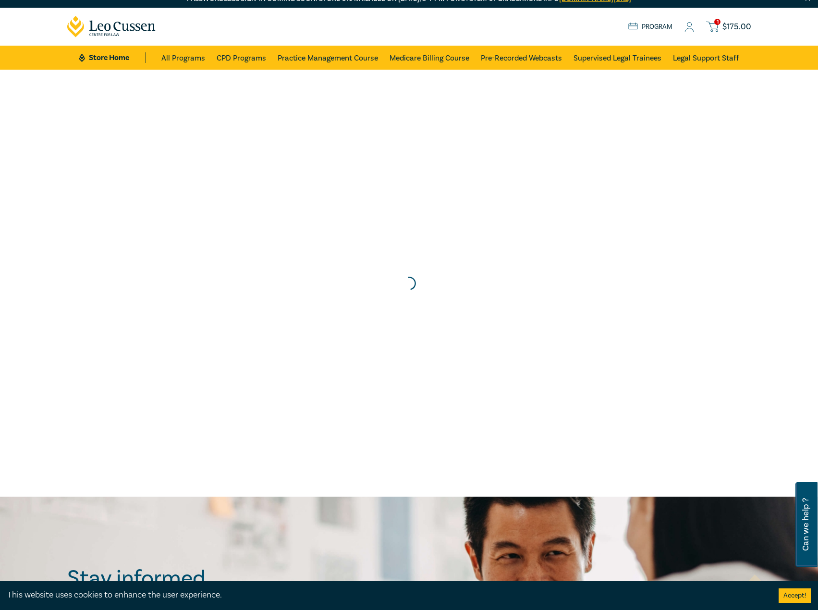
scroll to position [0, 0]
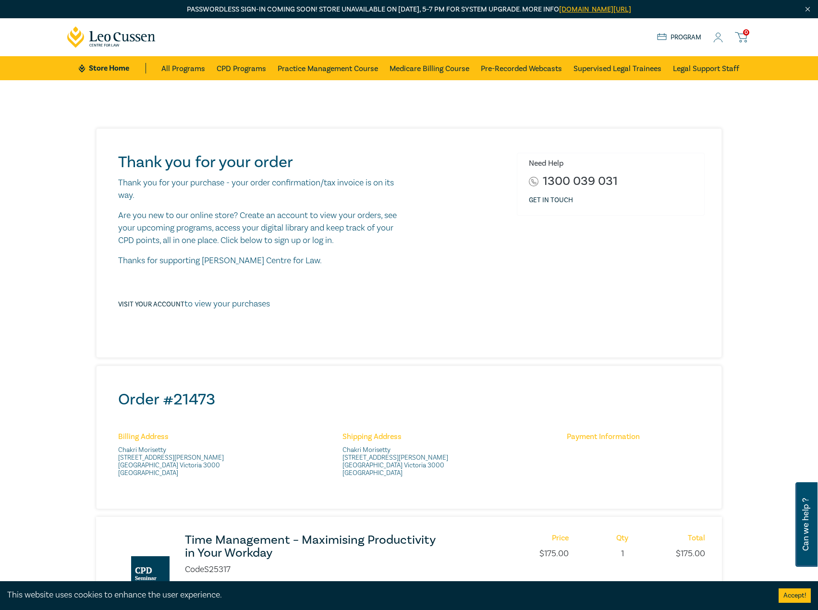
click at [721, 37] on icon at bounding box center [718, 38] width 10 height 10
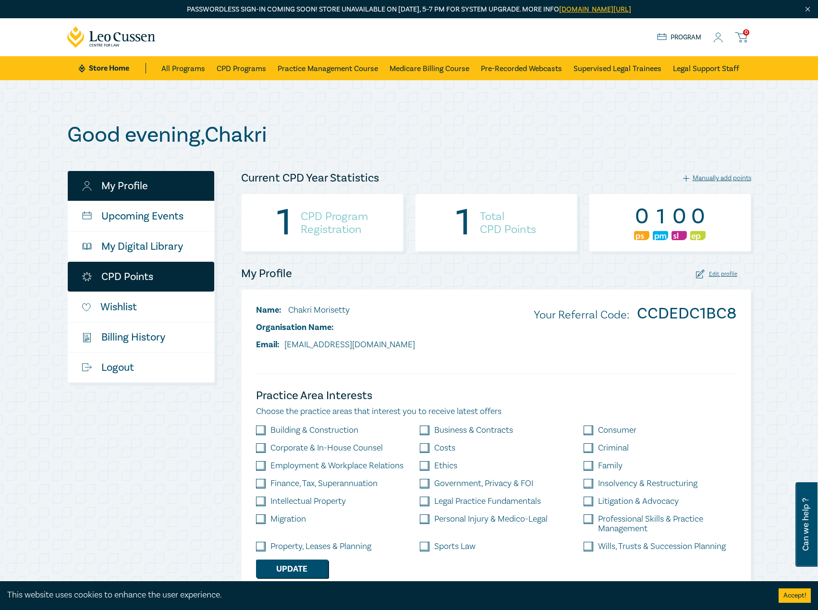
click at [109, 273] on link "CPD Points" at bounding box center [141, 277] width 147 height 30
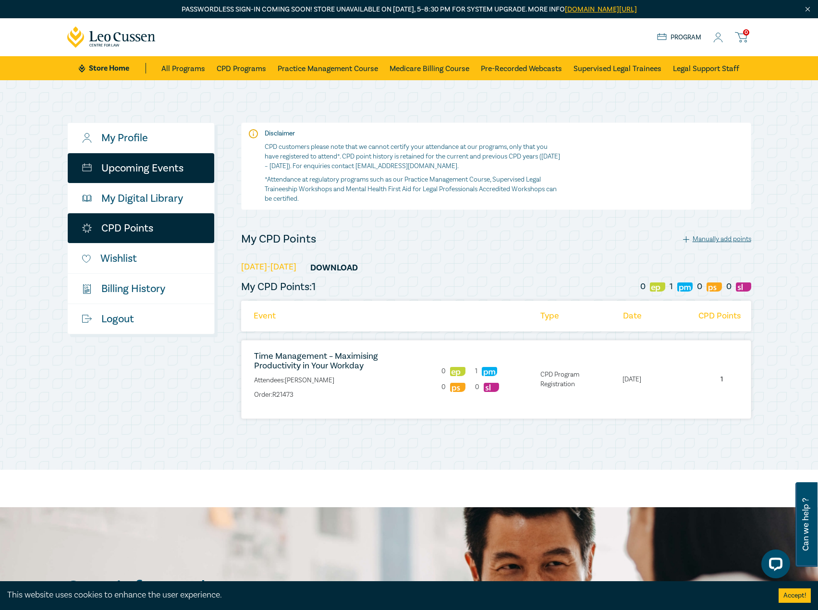
click at [167, 172] on link "Upcoming Events" at bounding box center [141, 168] width 147 height 30
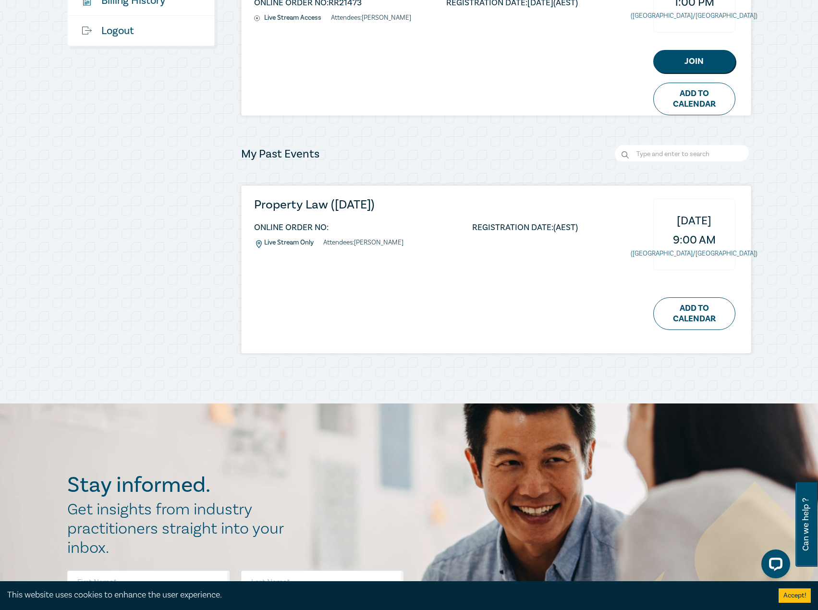
scroll to position [144, 0]
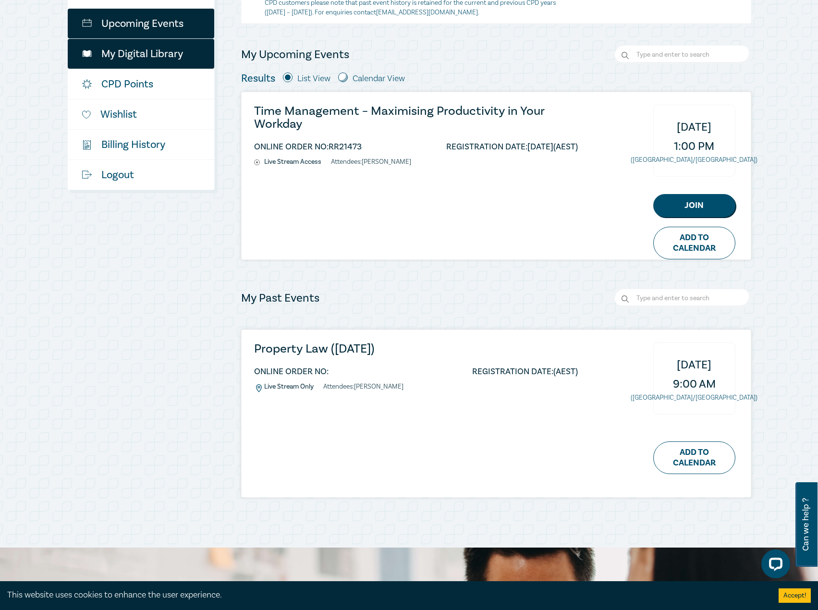
click at [158, 53] on link "My Digital Library" at bounding box center [141, 54] width 147 height 30
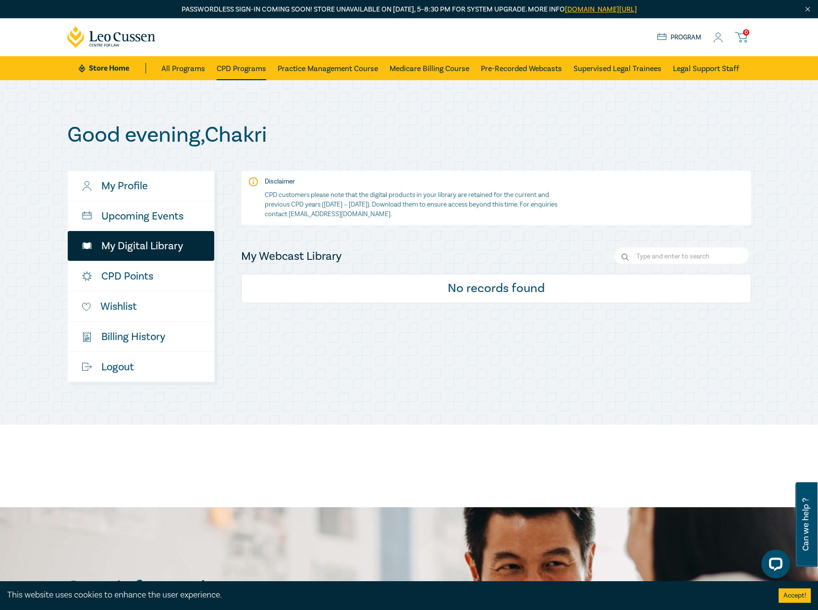
click at [248, 74] on link "CPD Programs" at bounding box center [241, 68] width 49 height 24
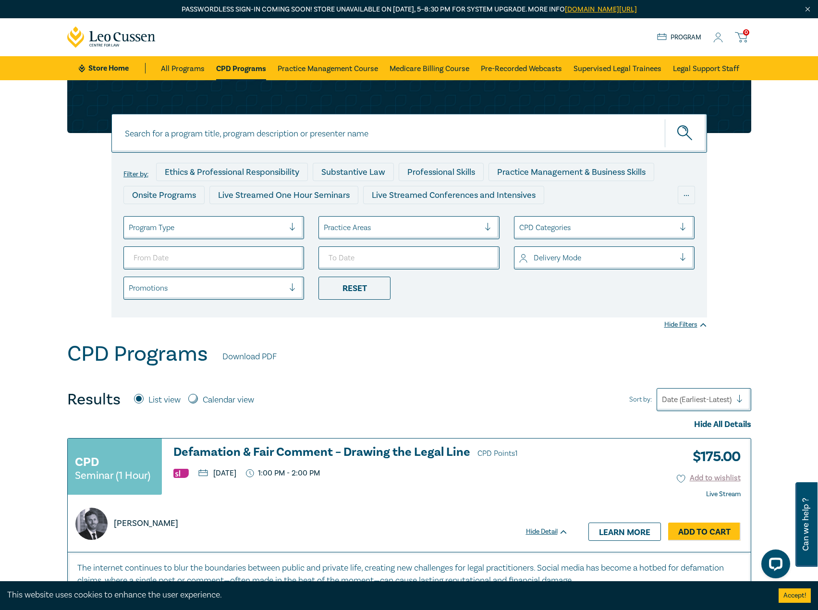
click at [722, 399] on div at bounding box center [697, 399] width 70 height 12
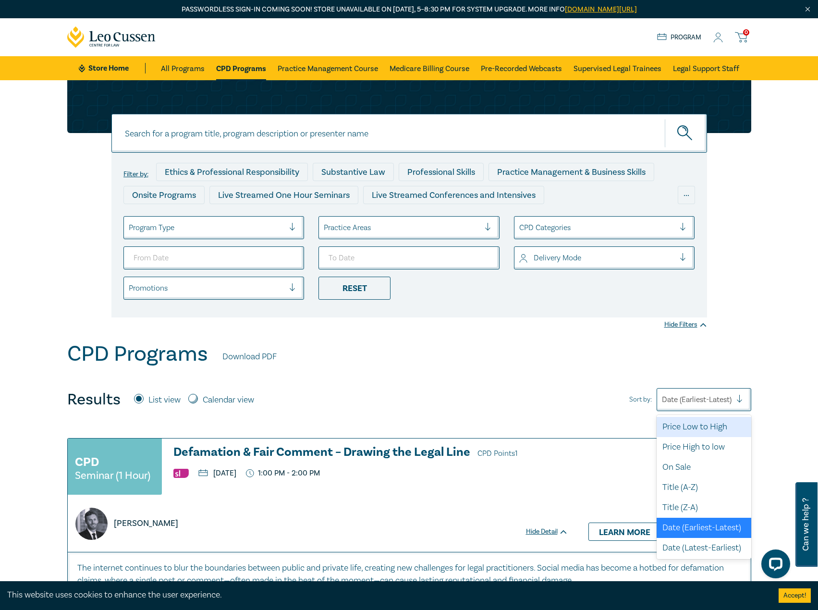
click at [703, 427] on div "Price Low to High" at bounding box center [704, 427] width 95 height 20
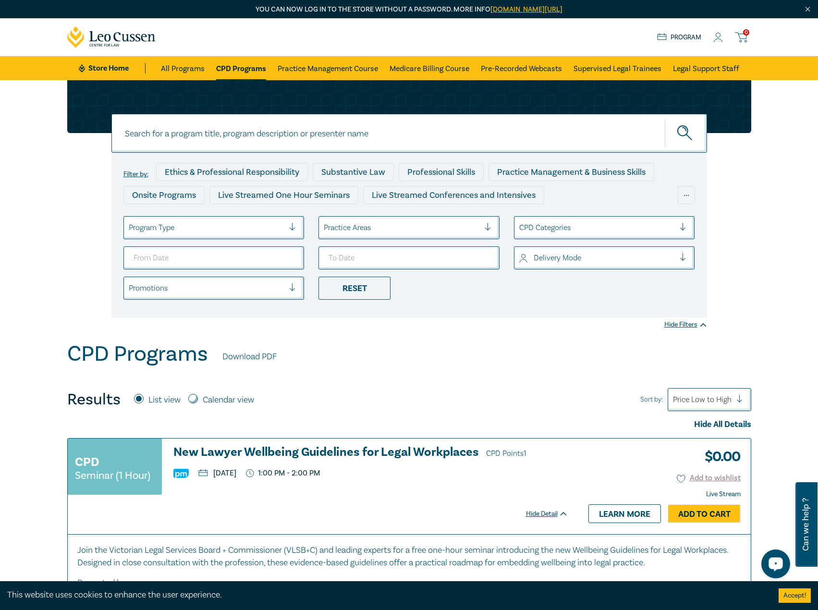
click at [740, 399] on div at bounding box center [744, 400] width 14 height 10
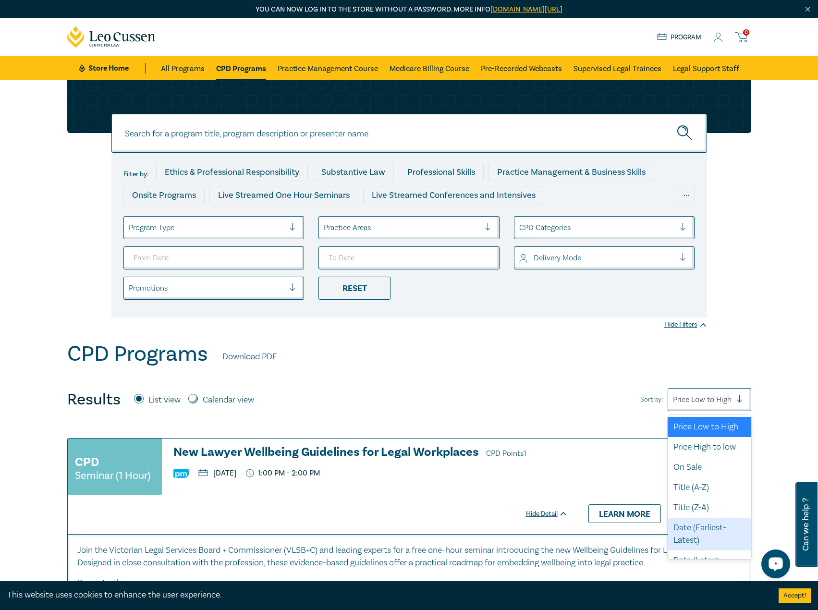
click at [706, 545] on div "Date (Earliest-Latest)" at bounding box center [710, 534] width 84 height 33
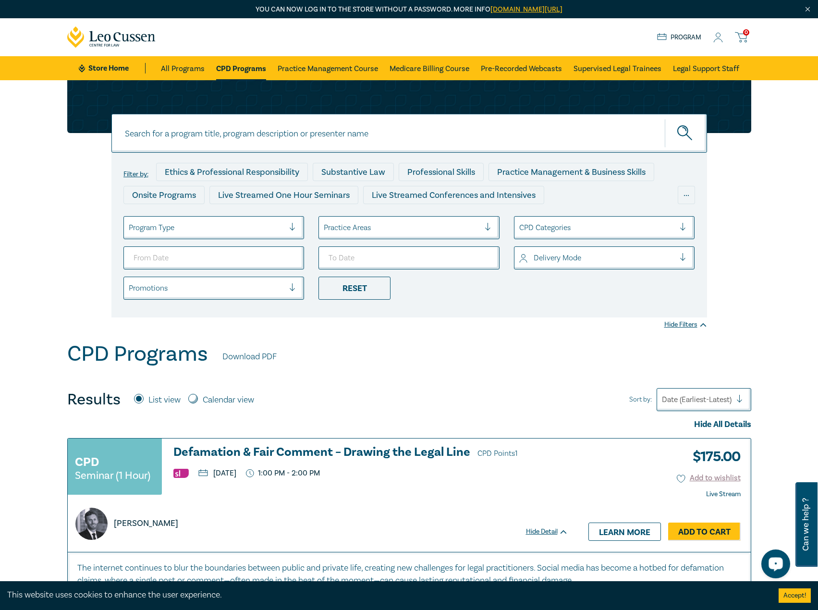
click at [730, 404] on div at bounding box center [697, 399] width 70 height 12
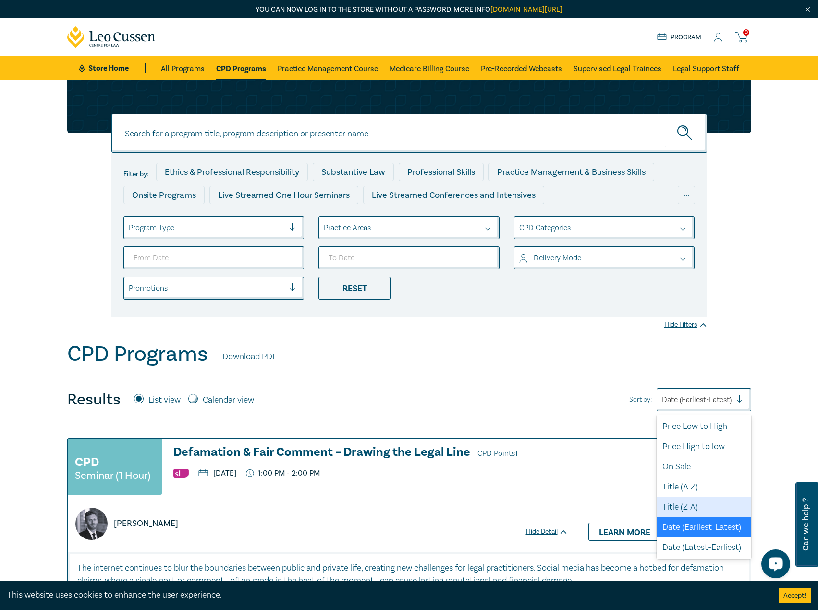
scroll to position [25, 0]
click at [685, 541] on div "Date (Latest-Earliest)" at bounding box center [704, 548] width 95 height 20
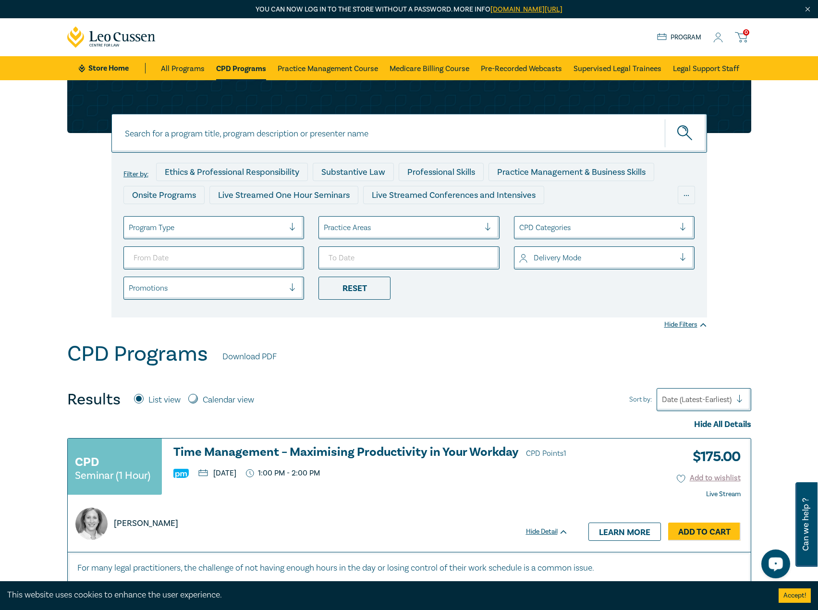
click at [98, 35] on icon at bounding box center [101, 38] width 6 height 8
click at [717, 37] on circle at bounding box center [718, 35] width 4 height 4
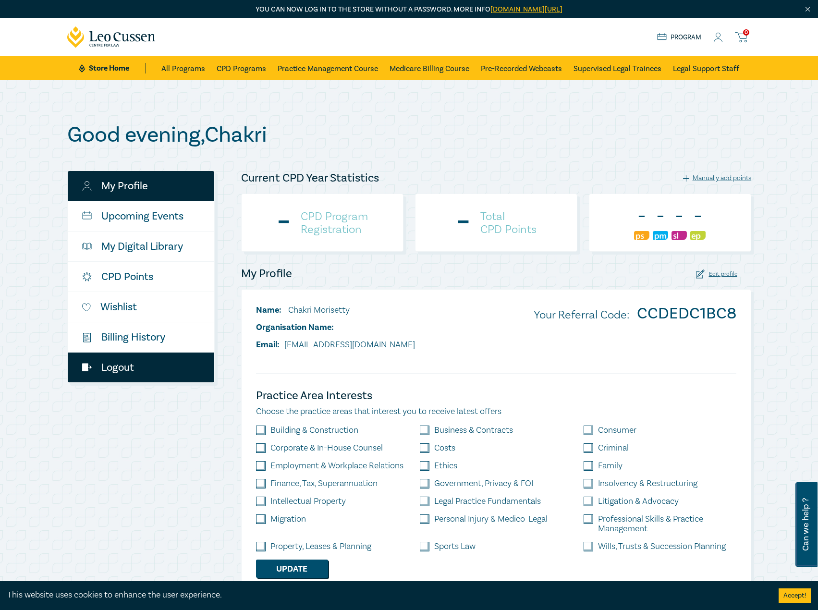
click at [129, 363] on link "Logout" at bounding box center [141, 368] width 147 height 30
